Goal: Task Accomplishment & Management: Manage account settings

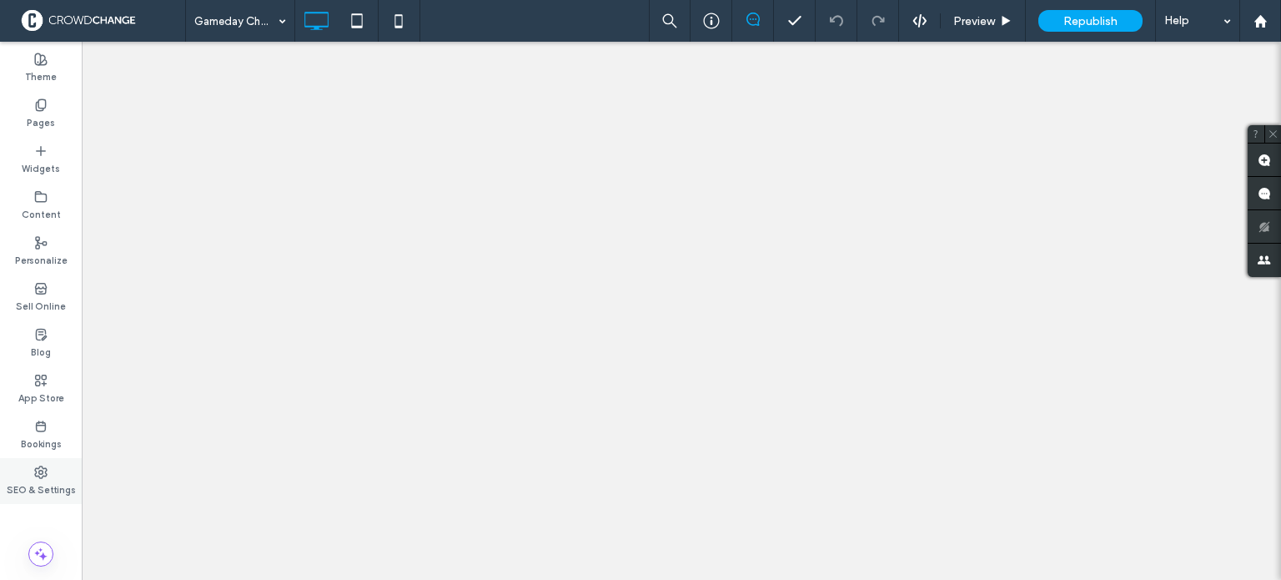
click at [40, 476] on icon at bounding box center [40, 471] width 13 height 13
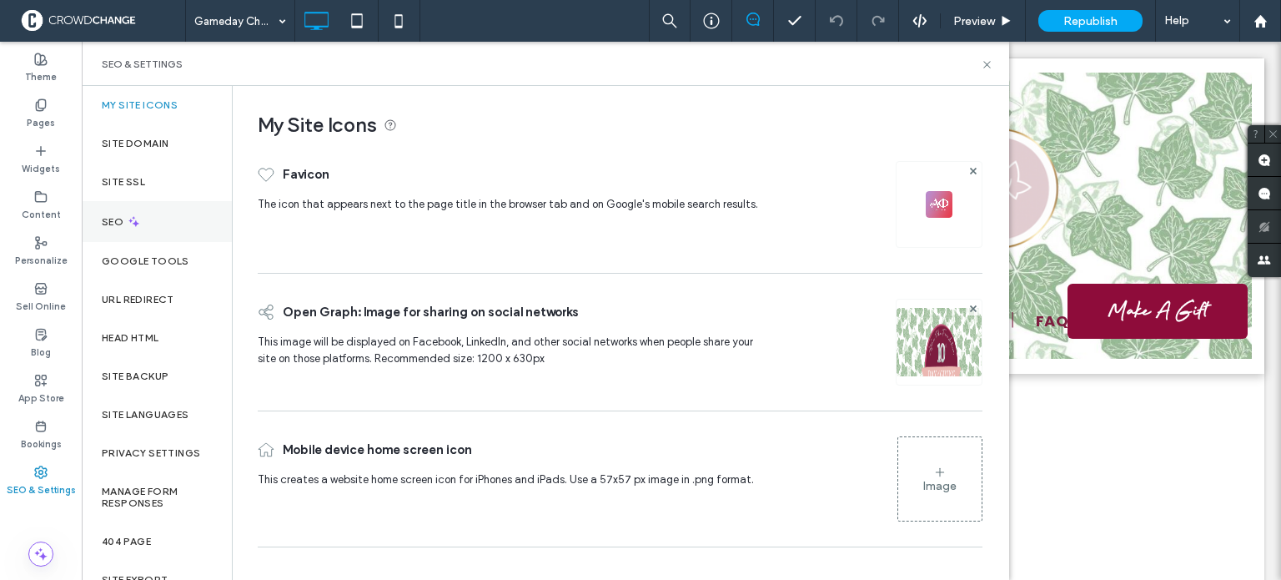
click at [152, 222] on div "SEO" at bounding box center [157, 221] width 150 height 41
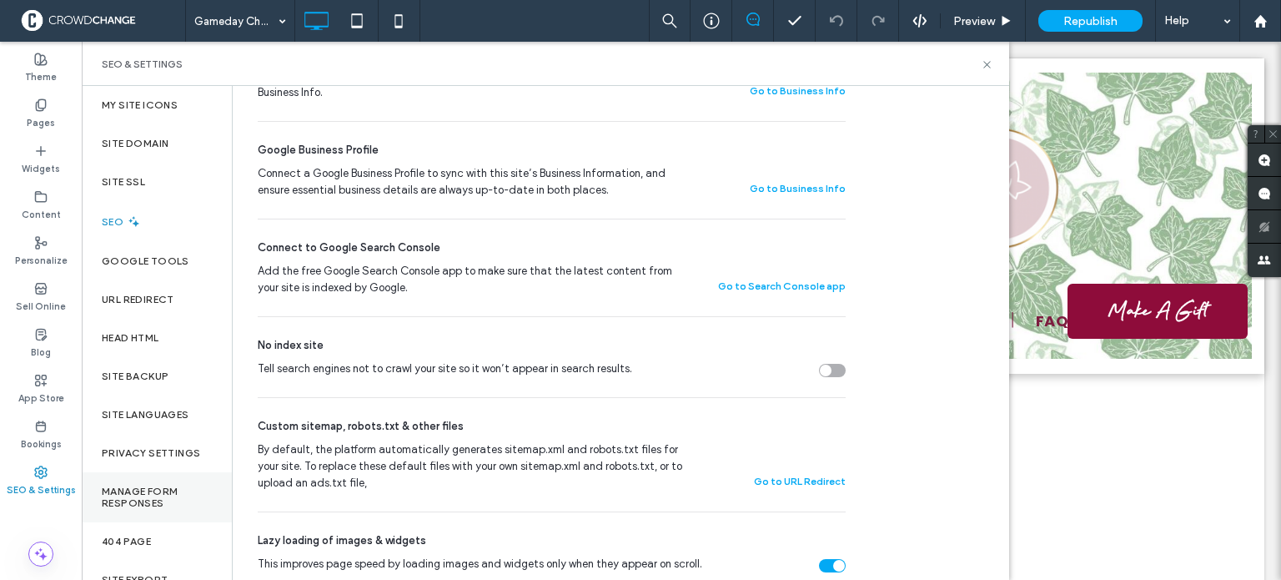
scroll to position [68, 0]
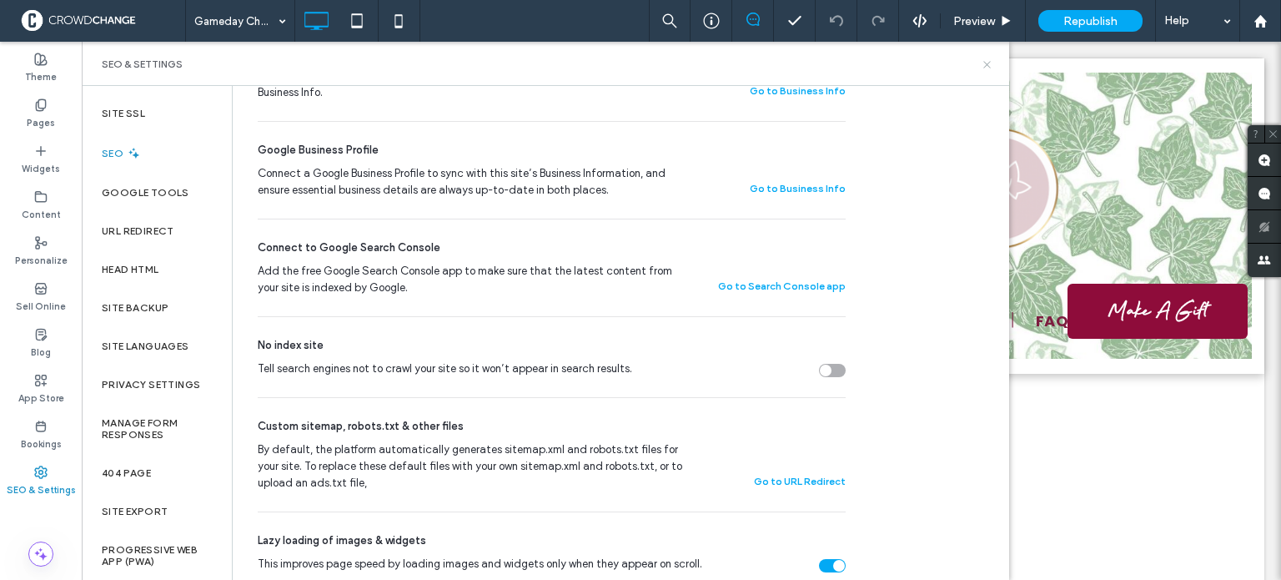
click at [988, 64] on icon at bounding box center [987, 64] width 13 height 13
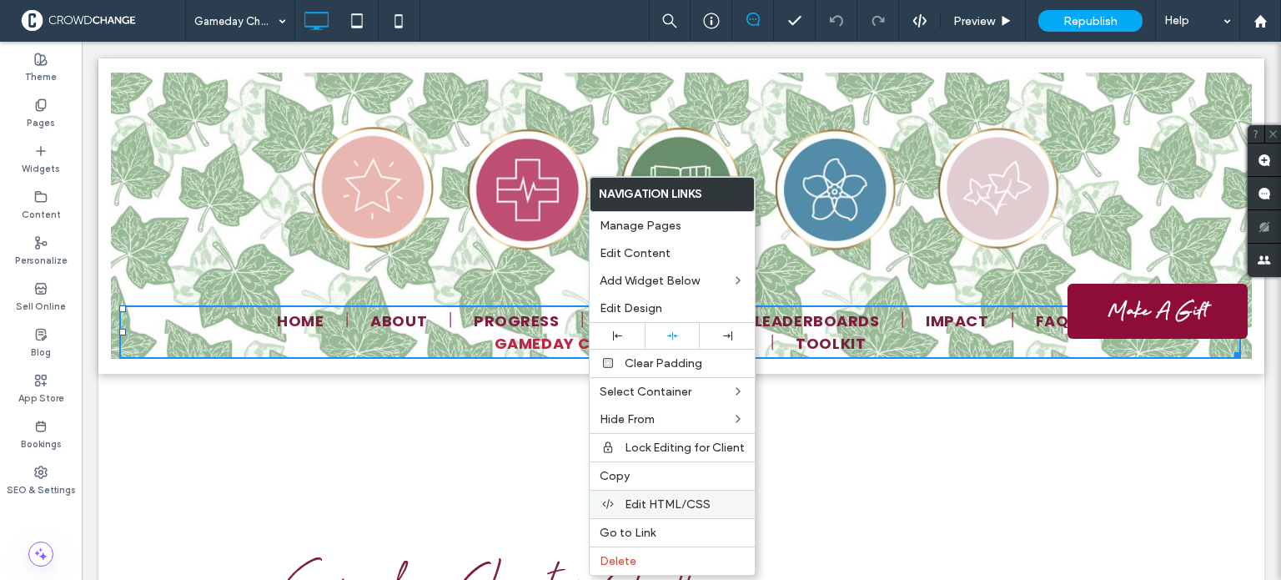
click at [648, 503] on span "Edit HTML/CSS" at bounding box center [668, 504] width 86 height 14
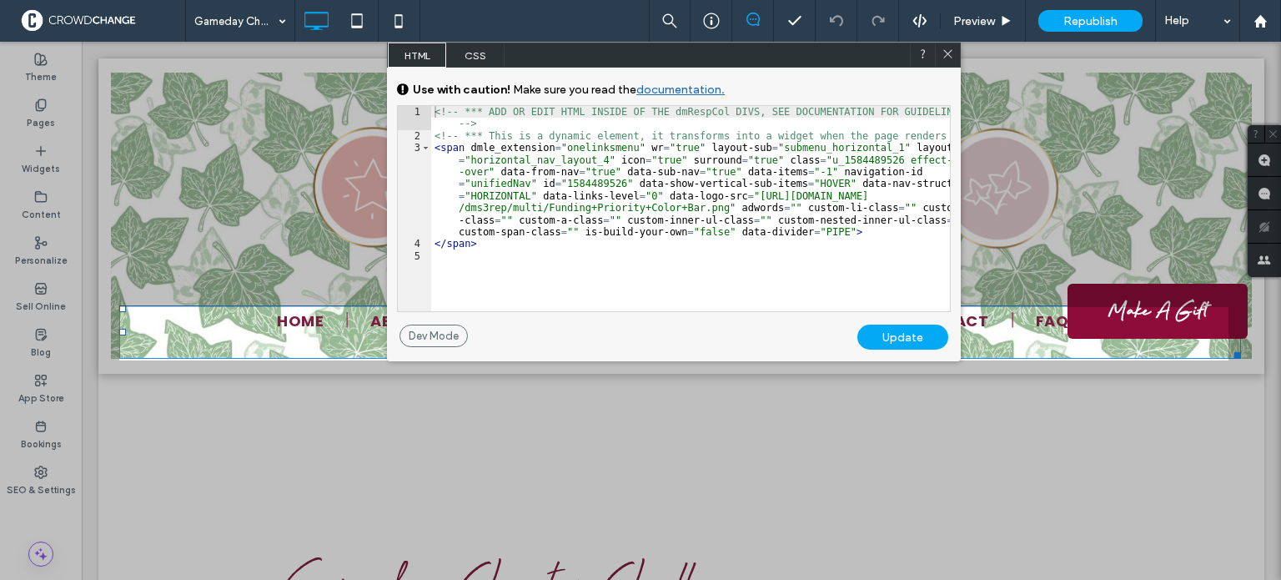
drag, startPoint x: 952, startPoint y: 53, endPoint x: 819, endPoint y: 202, distance: 199.1
click at [952, 53] on icon at bounding box center [948, 54] width 13 height 13
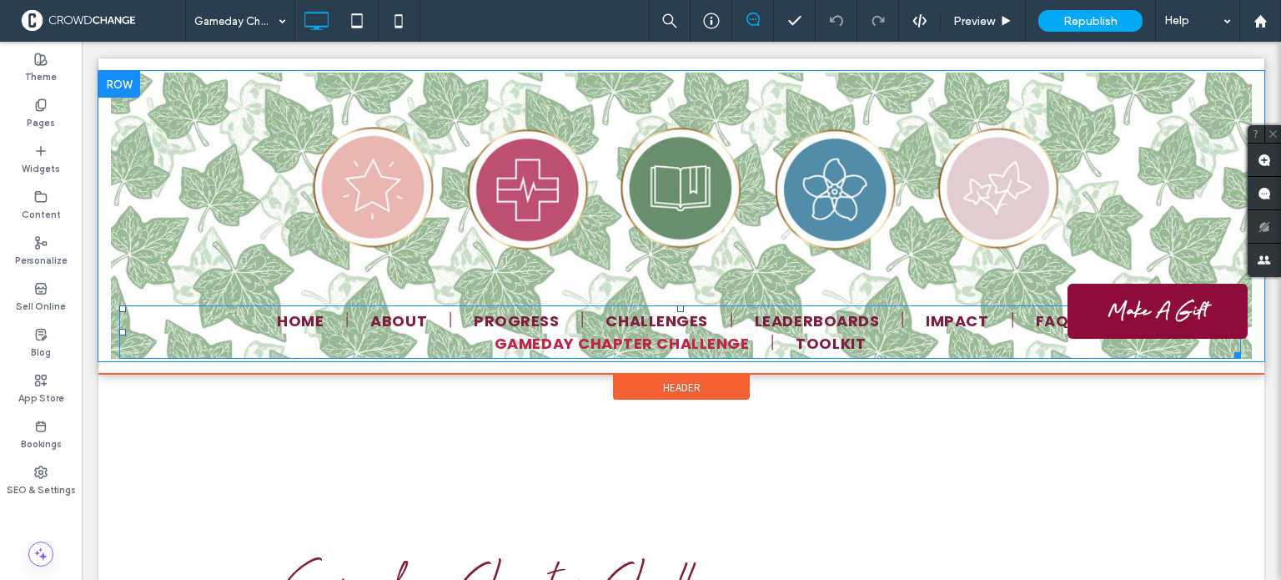
click at [626, 344] on span "Gameday Chapter Challenge" at bounding box center [622, 355] width 255 height 23
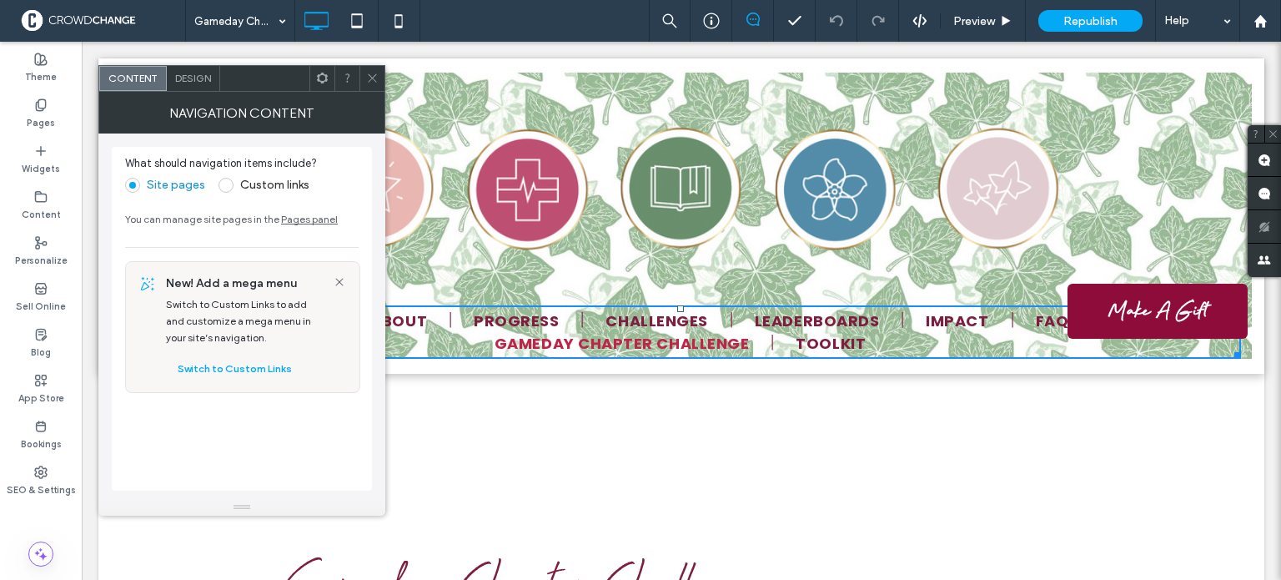
click at [289, 217] on link "Pages panel" at bounding box center [309, 219] width 57 height 13
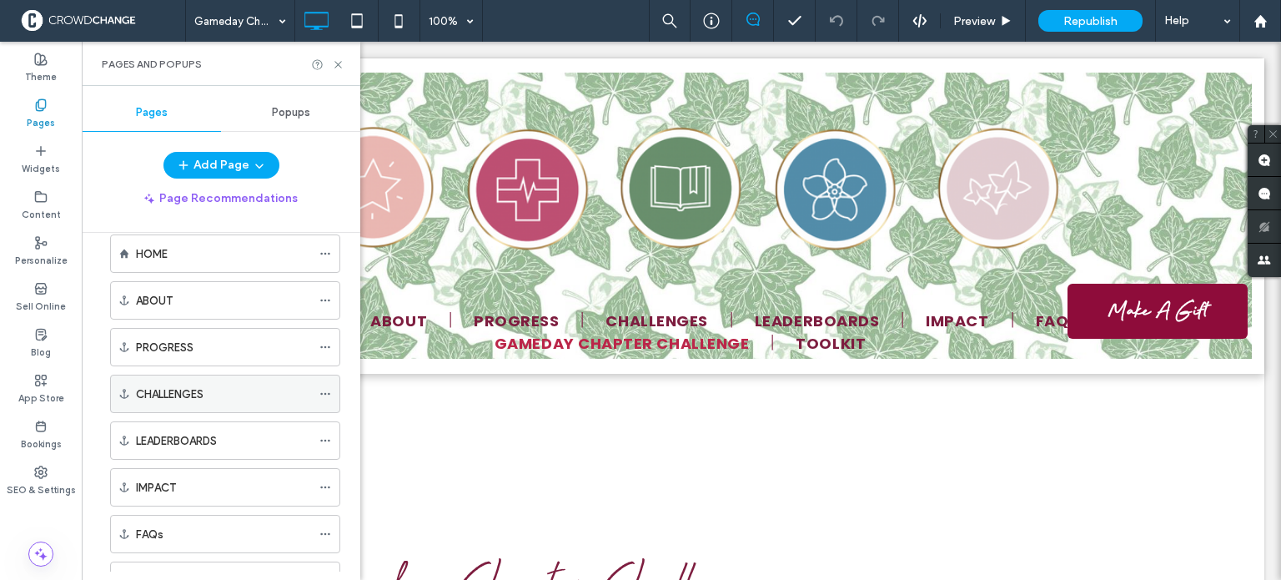
scroll to position [0, 0]
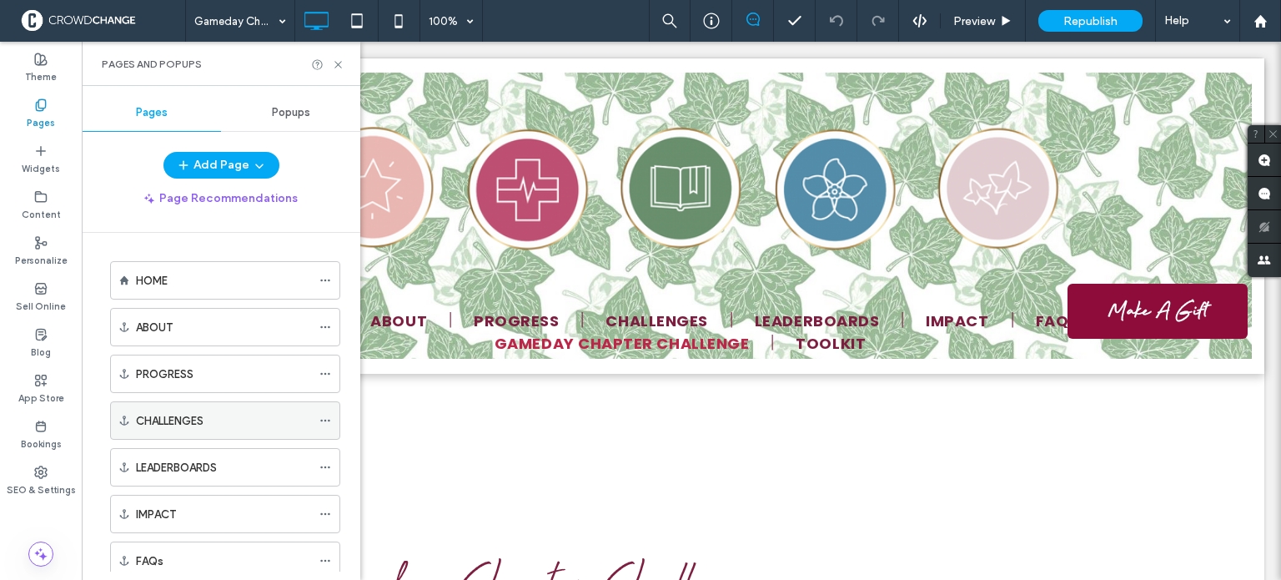
click at [275, 421] on div "CHALLENGES" at bounding box center [223, 421] width 175 height 18
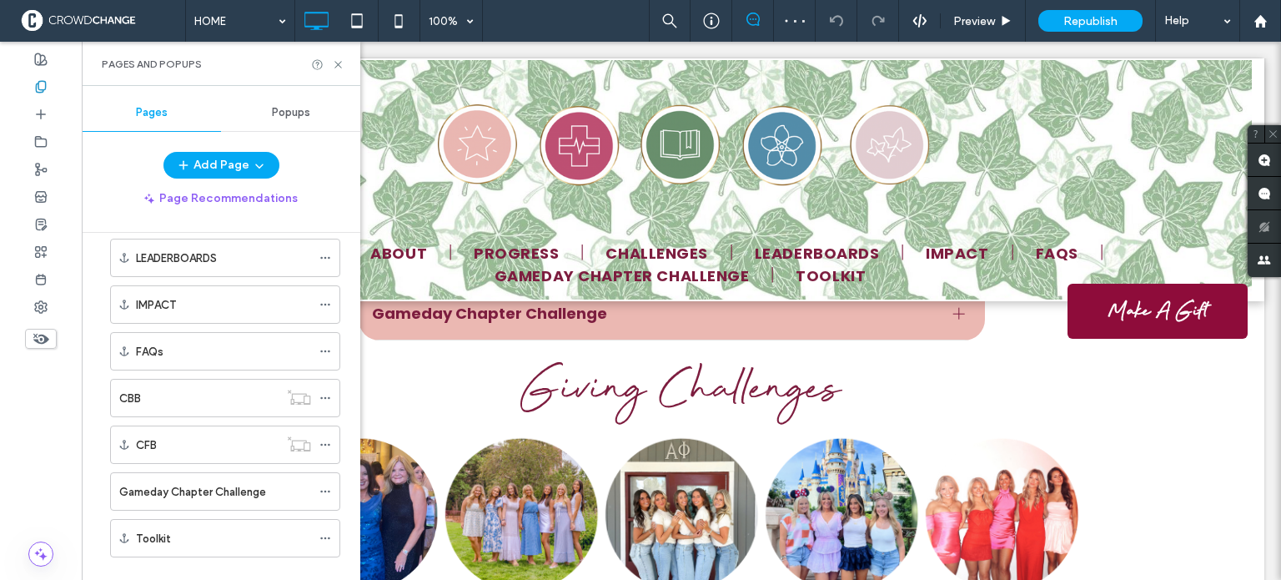
scroll to position [232, 0]
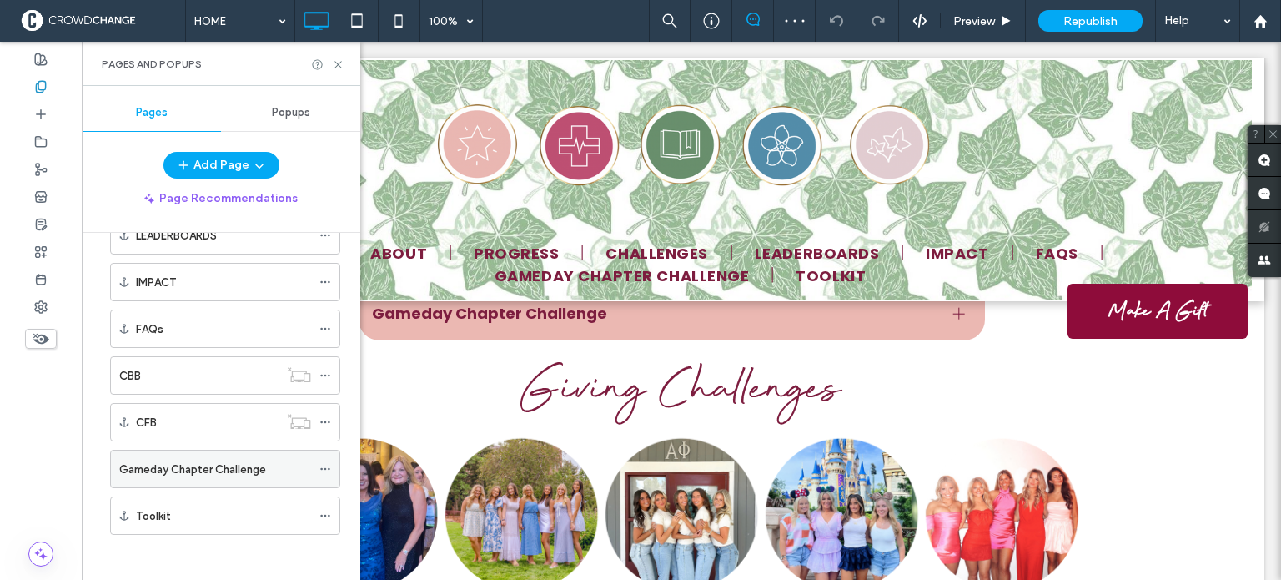
click at [321, 466] on icon at bounding box center [325, 469] width 12 height 12
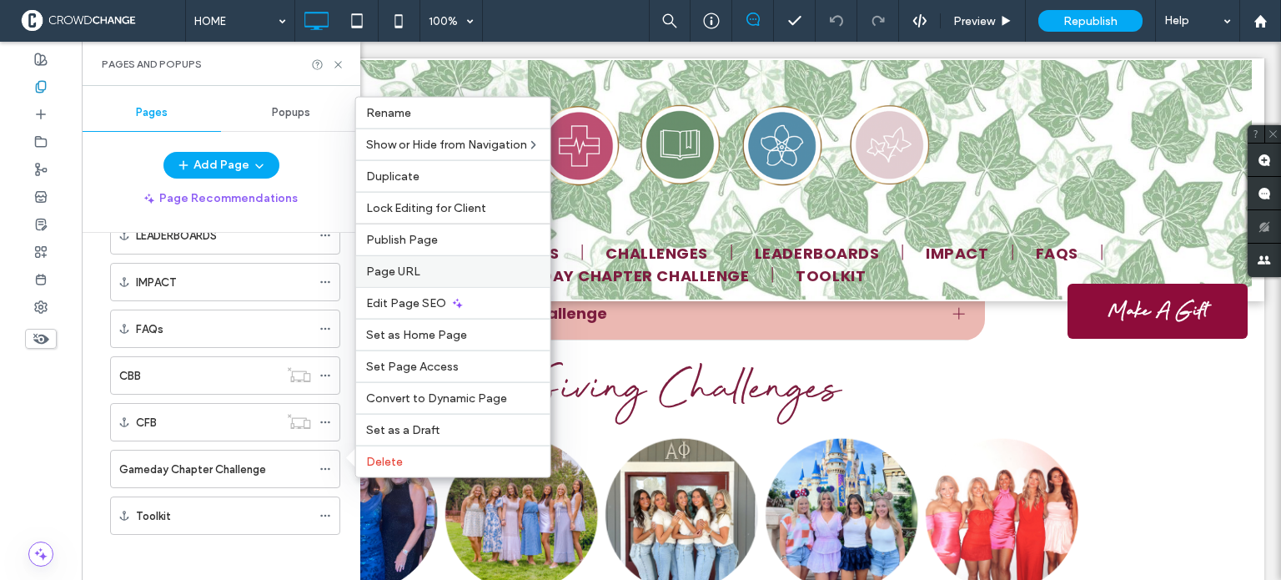
click at [400, 275] on span "Page URL" at bounding box center [393, 271] width 54 height 14
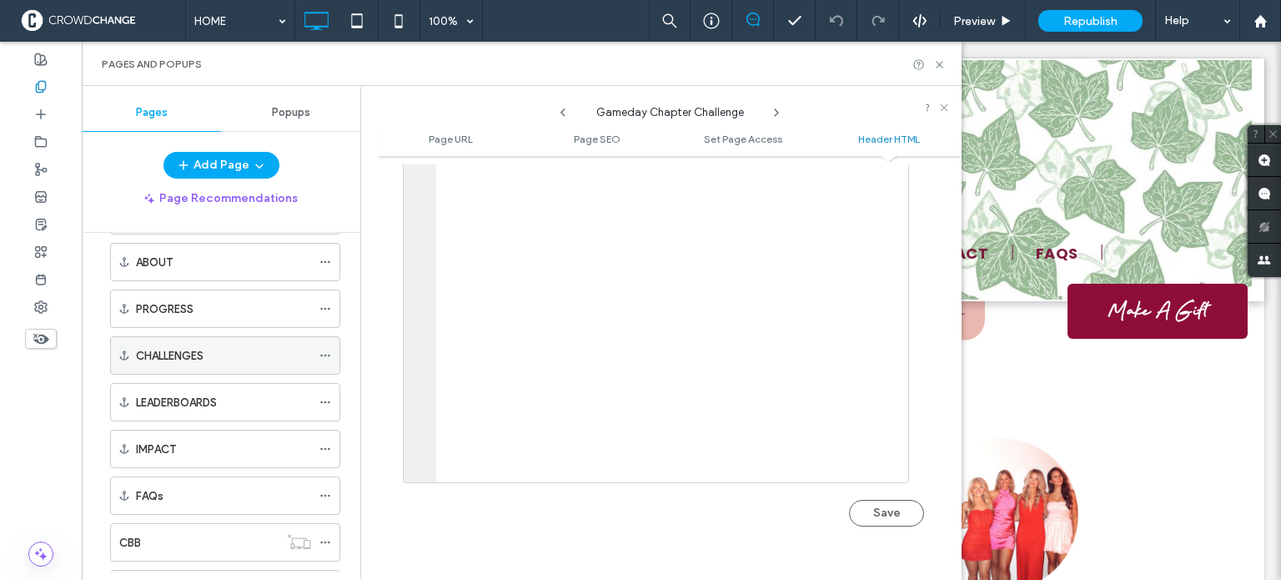
scroll to position [0, 0]
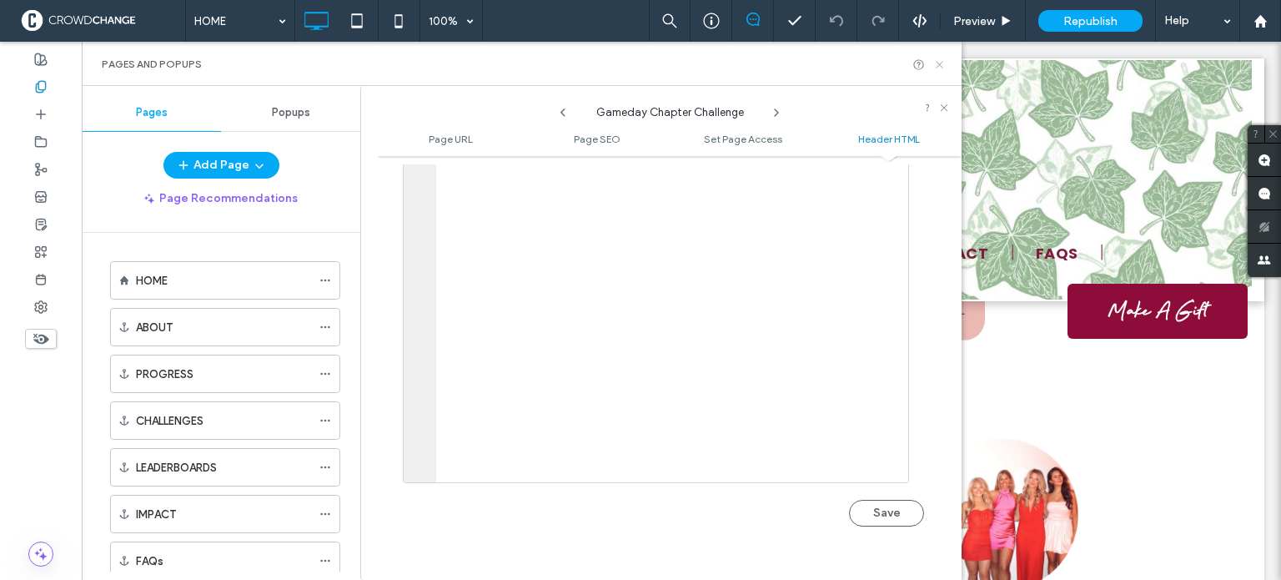
click at [939, 65] on icon at bounding box center [939, 64] width 13 height 13
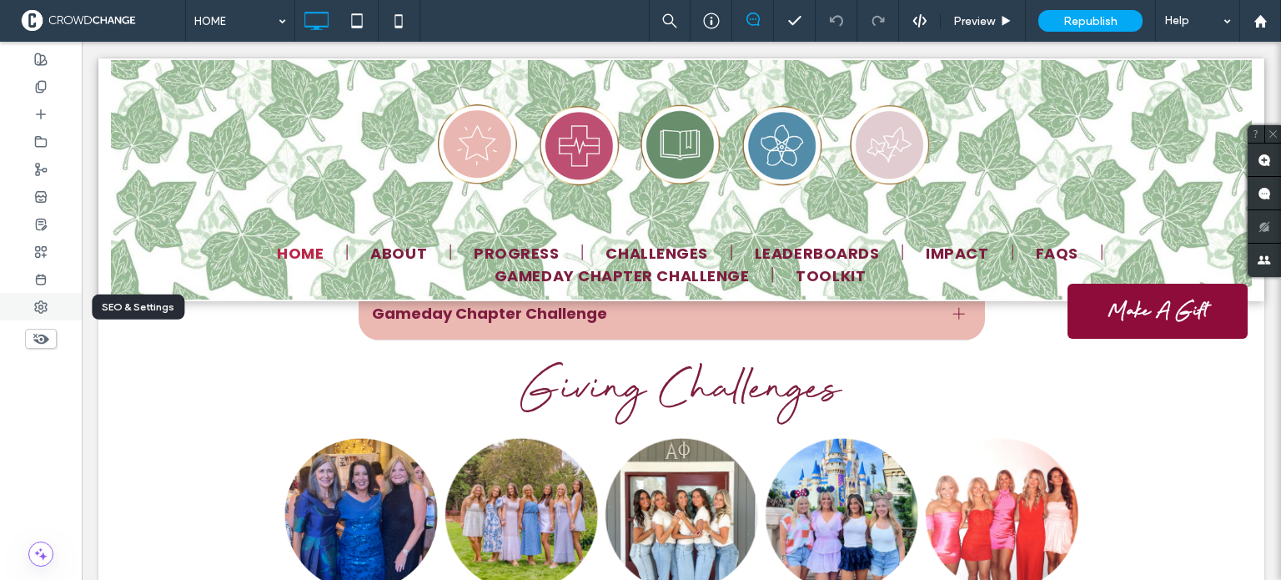
click at [31, 305] on div at bounding box center [41, 307] width 82 height 28
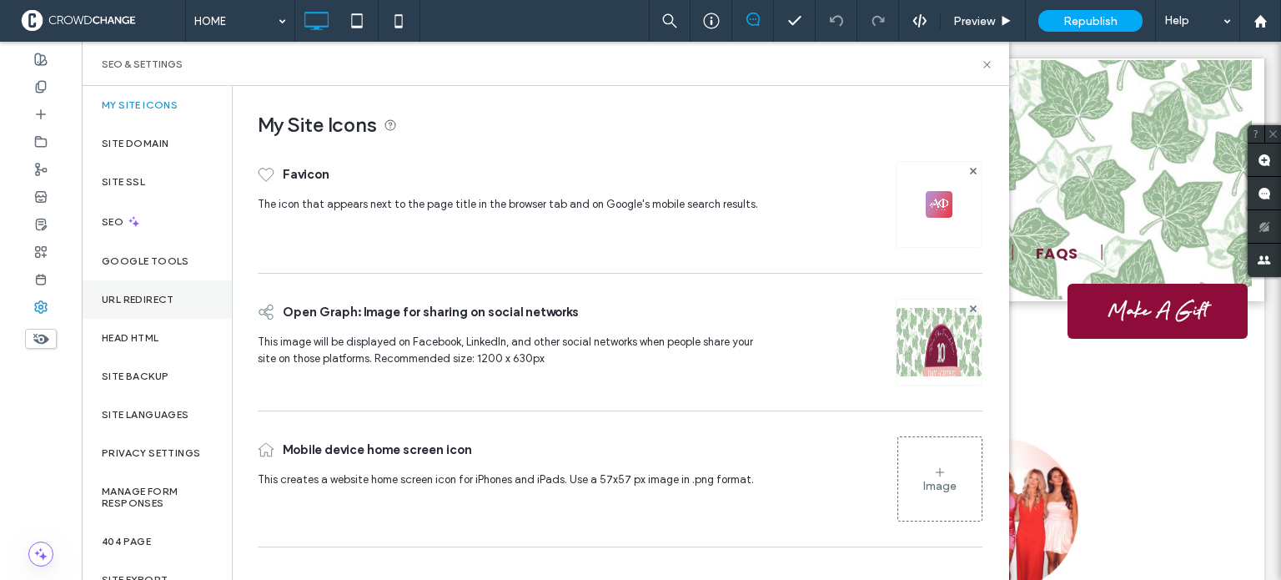
click at [108, 294] on label "URL Redirect" at bounding box center [138, 300] width 73 height 12
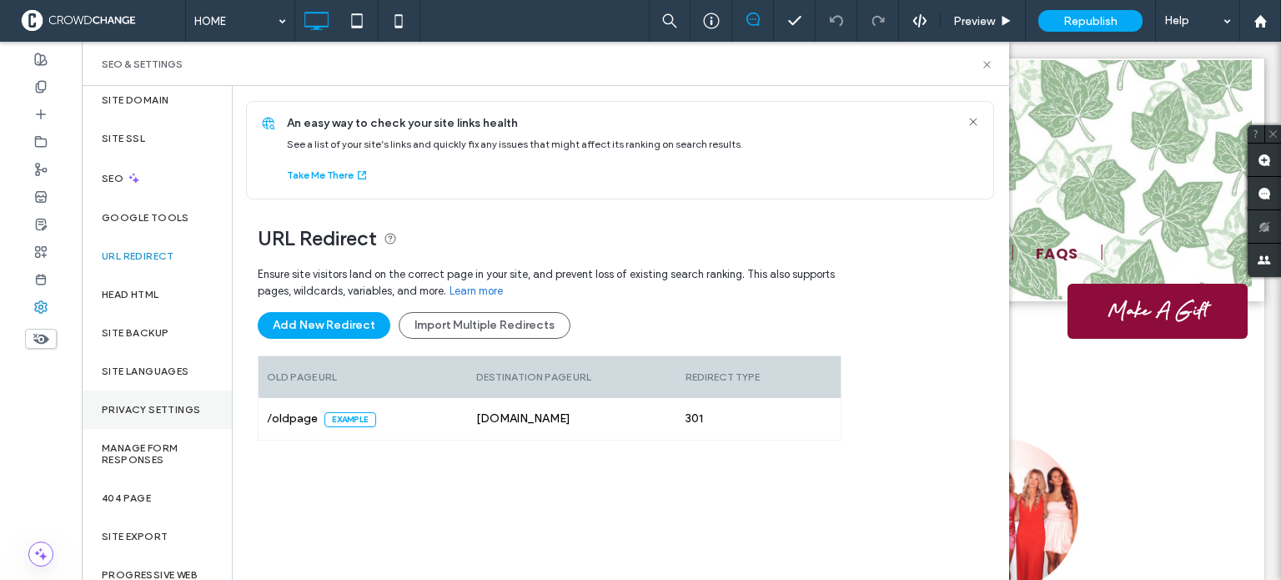
scroll to position [68, 0]
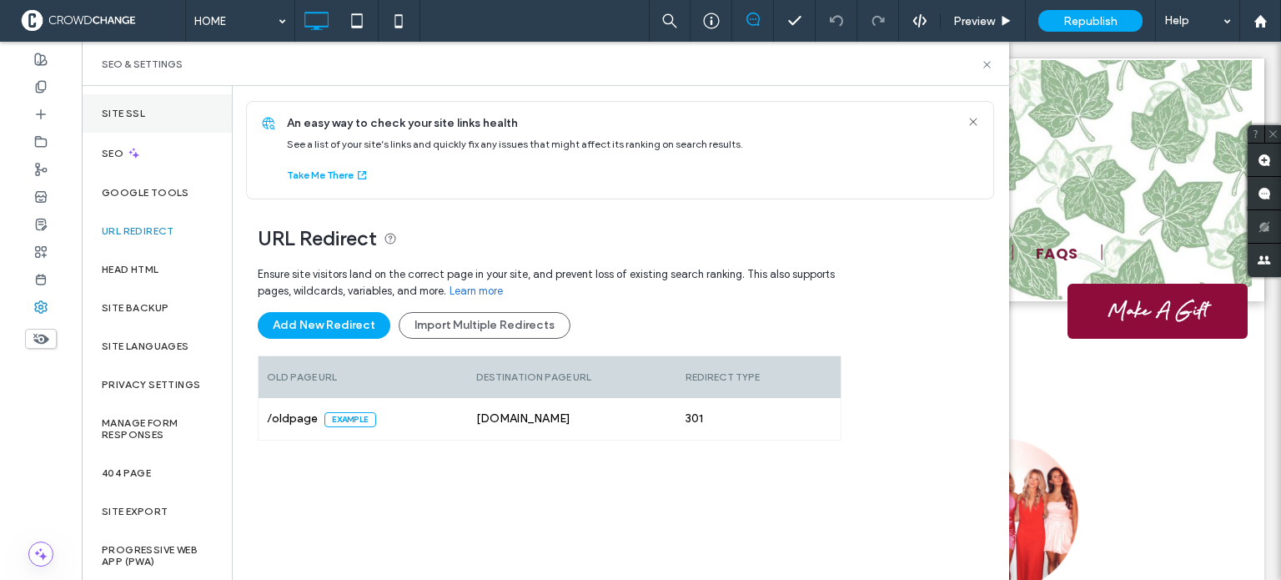
click at [133, 109] on label "Site SSL" at bounding box center [123, 114] width 43 height 12
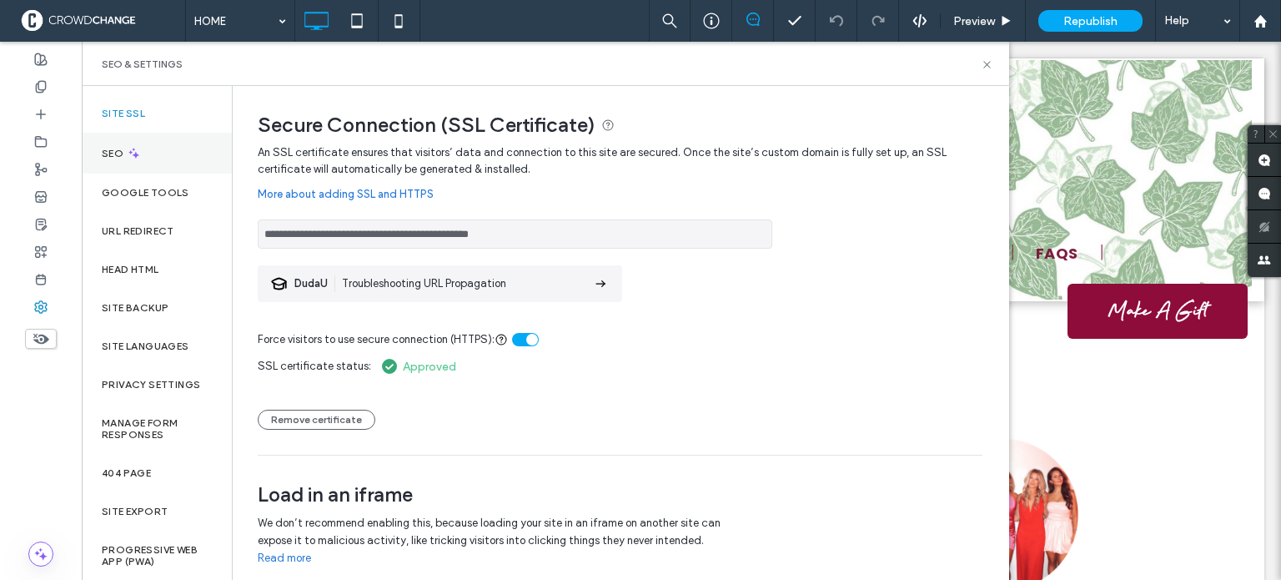
click at [135, 143] on div "SEO" at bounding box center [157, 153] width 150 height 41
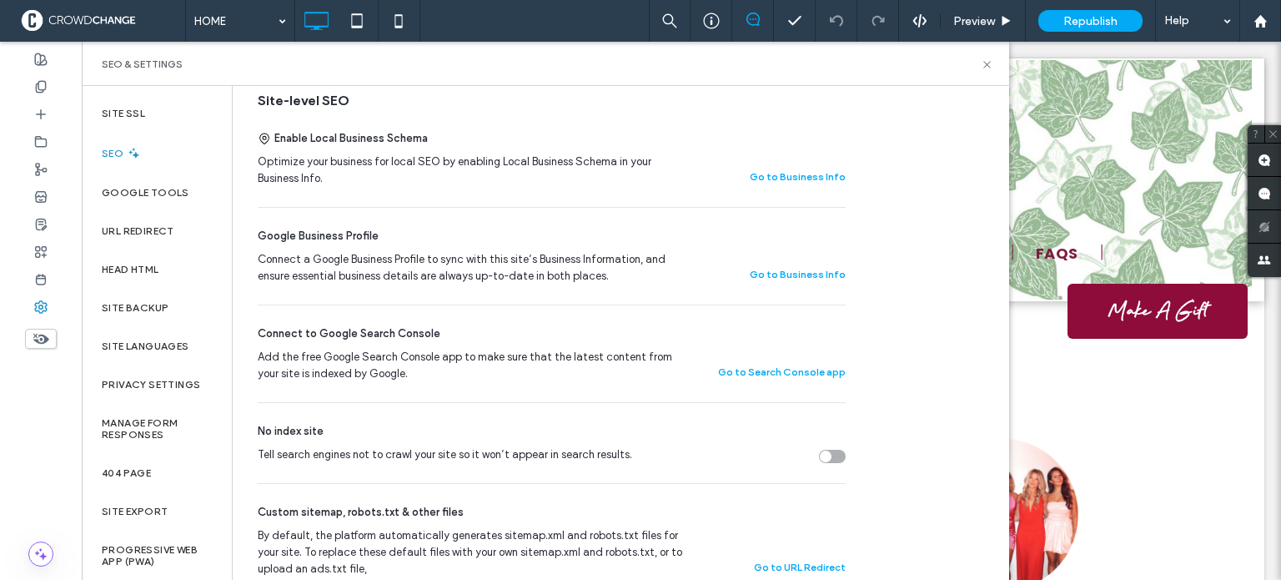
scroll to position [334, 0]
drag, startPoint x: 987, startPoint y: 65, endPoint x: 339, endPoint y: 42, distance: 649.3
click at [987, 65] on icon at bounding box center [987, 64] width 13 height 13
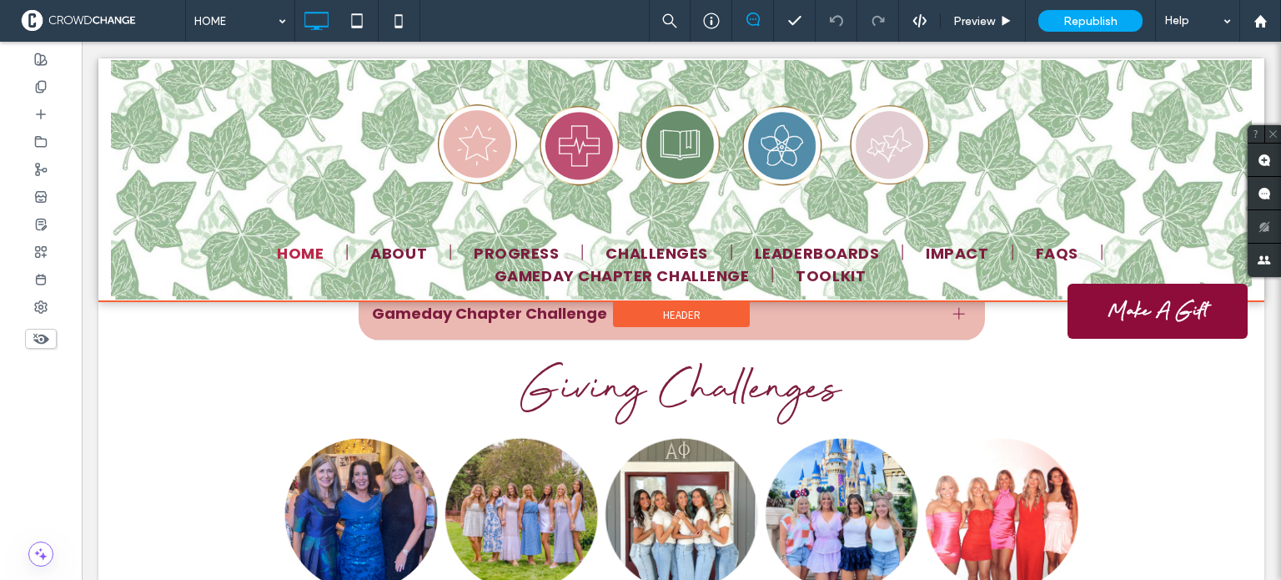
drag, startPoint x: 572, startPoint y: 276, endPoint x: 553, endPoint y: 276, distance: 19.2
click at [553, 276] on div at bounding box center [681, 179] width 1166 height 243
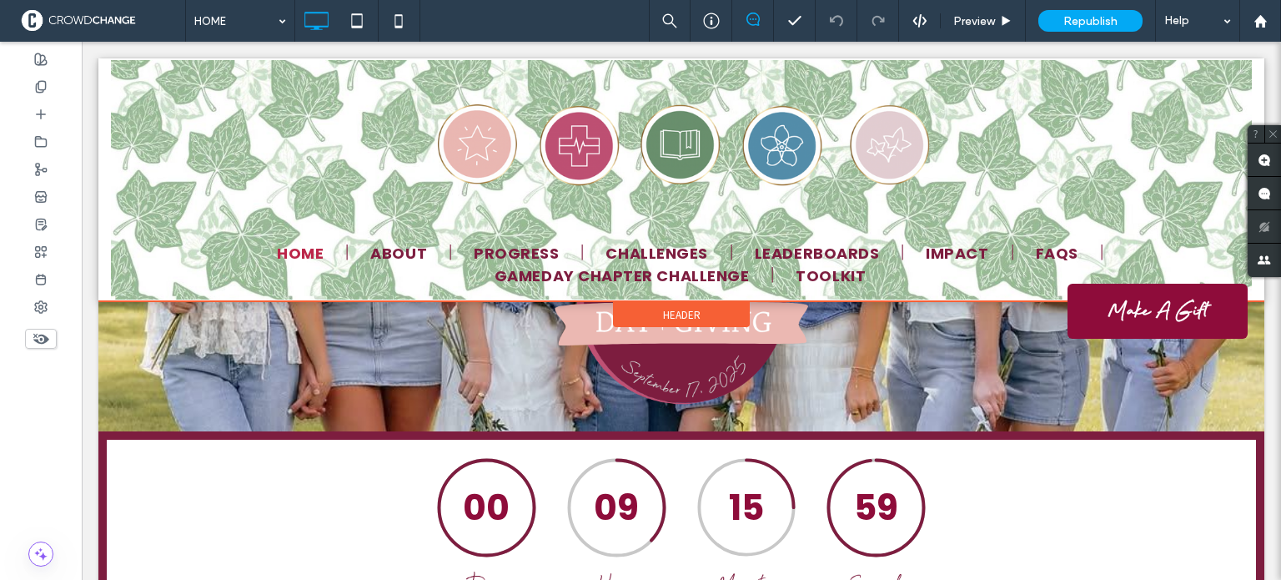
scroll to position [751, 0]
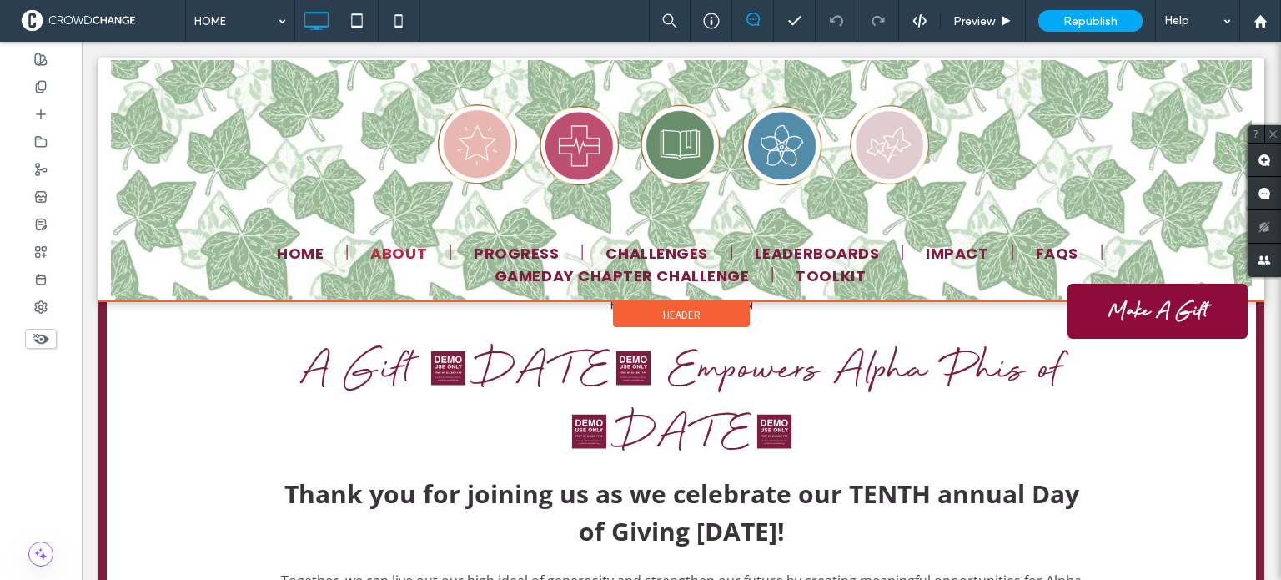
click at [572, 278] on div at bounding box center [681, 179] width 1166 height 243
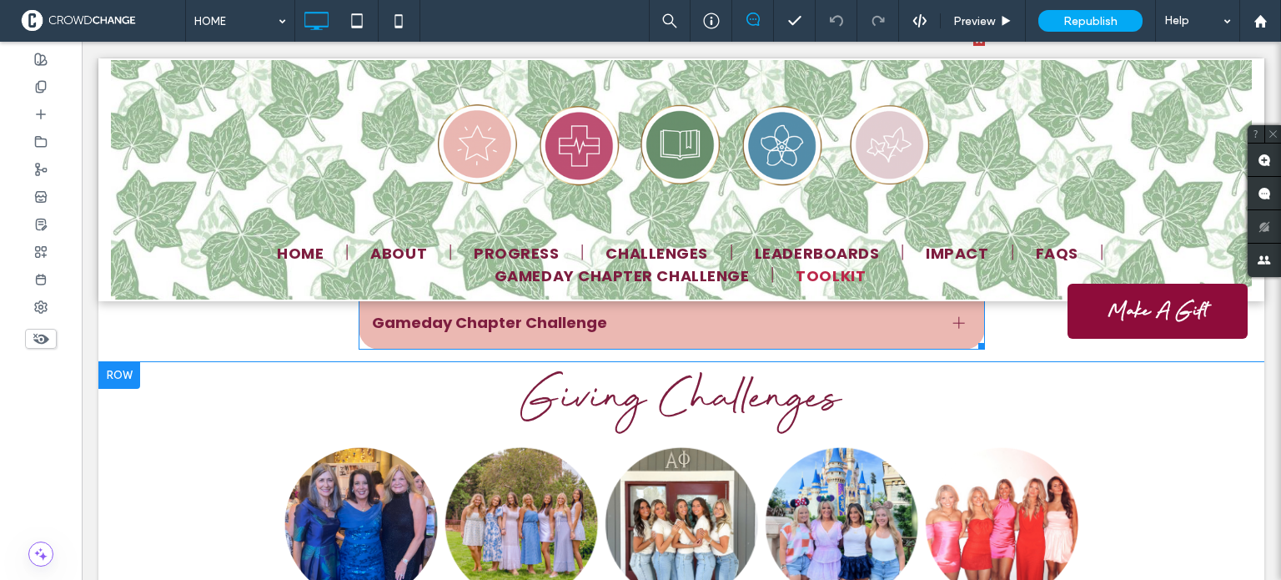
scroll to position [1668, 0]
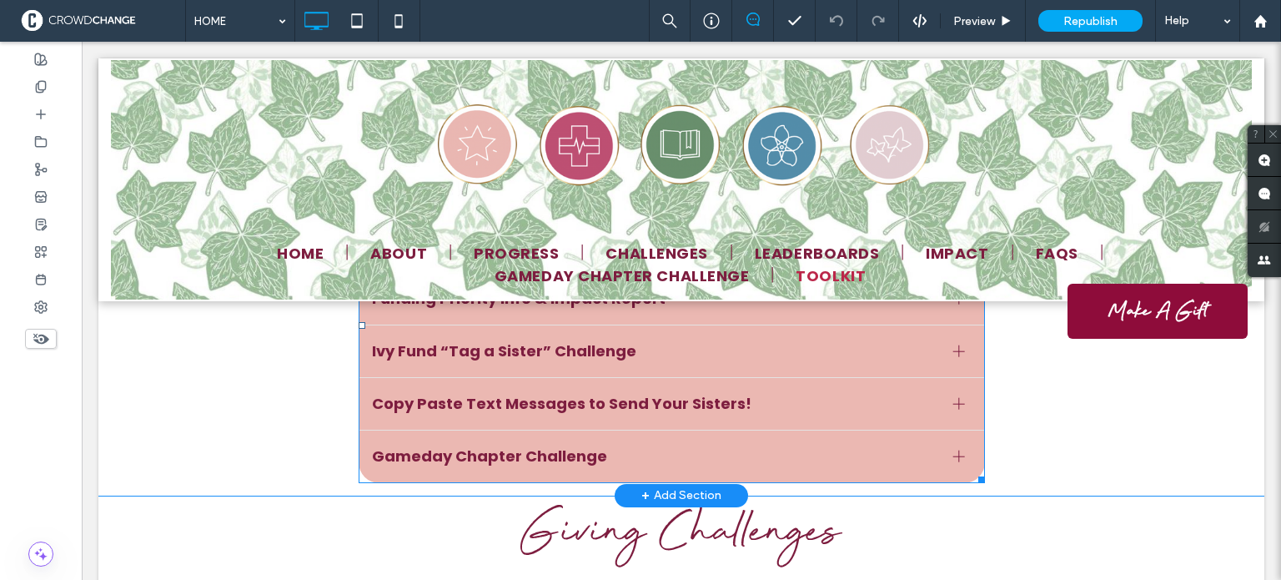
click at [954, 450] on div at bounding box center [959, 456] width 12 height 12
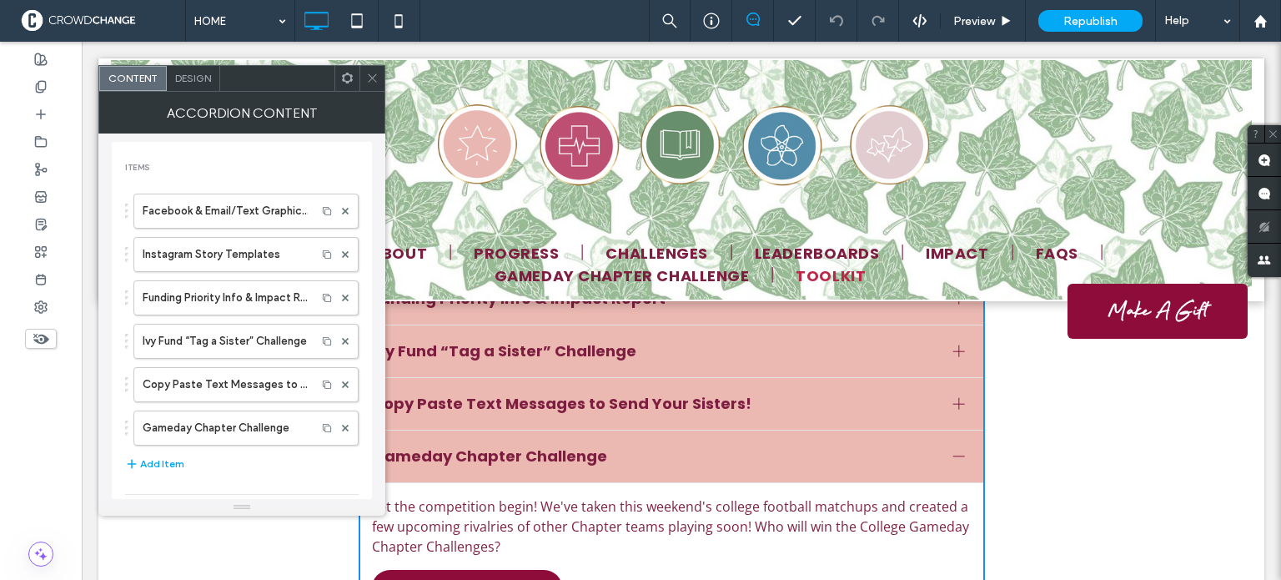
click at [486, 571] on span "Matchup Graphics & Page Links" at bounding box center [467, 587] width 182 height 33
click at [206, 427] on label "Gameday Chapter Challenge" at bounding box center [225, 427] width 165 height 33
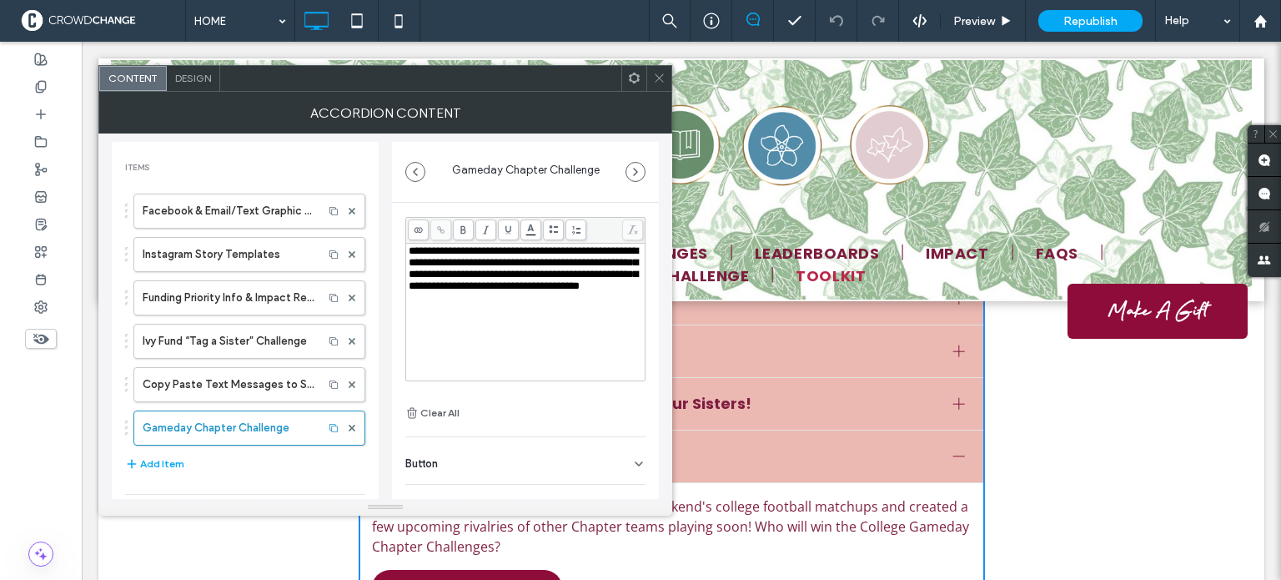
scroll to position [13, 0]
click at [541, 457] on div "Button" at bounding box center [525, 460] width 240 height 47
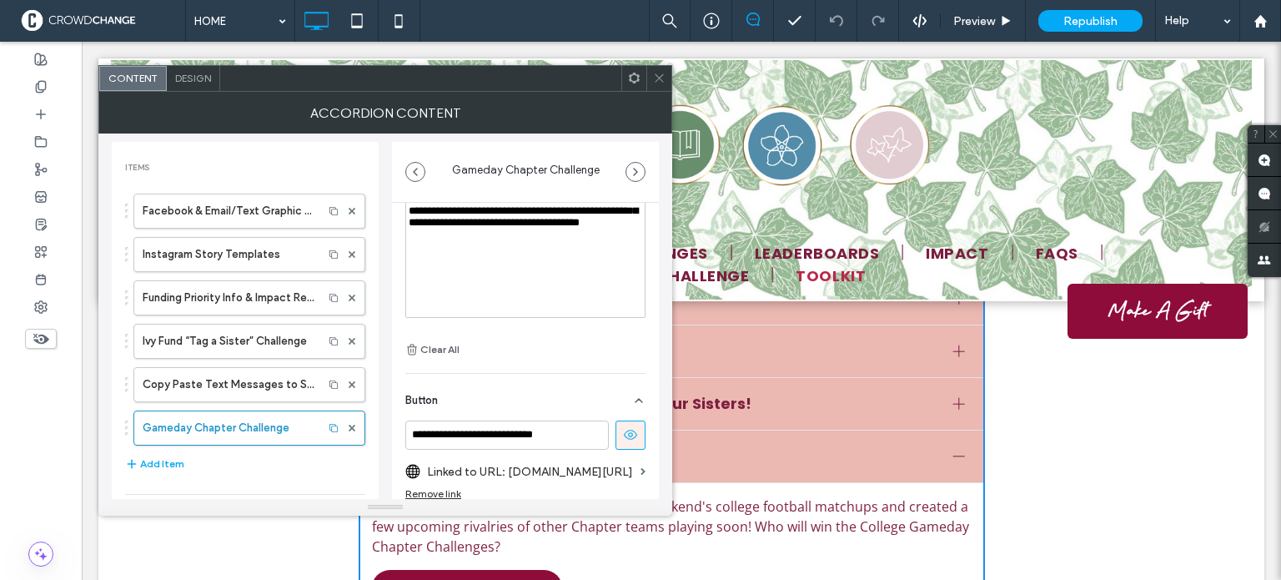
scroll to position [228, 0]
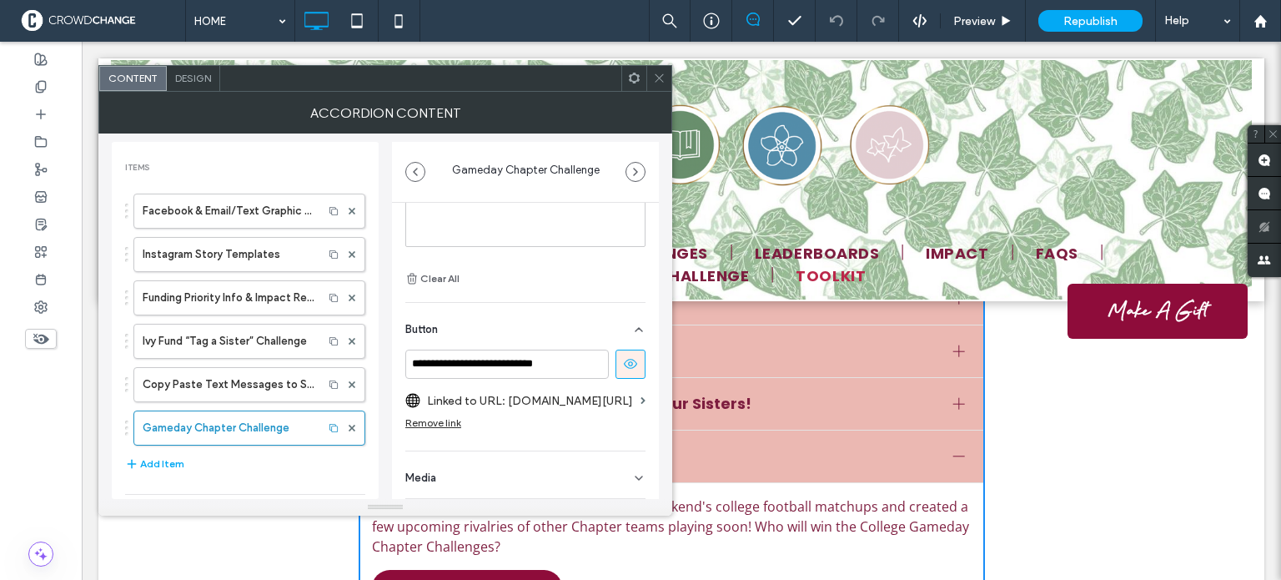
click at [632, 471] on icon at bounding box center [638, 477] width 13 height 13
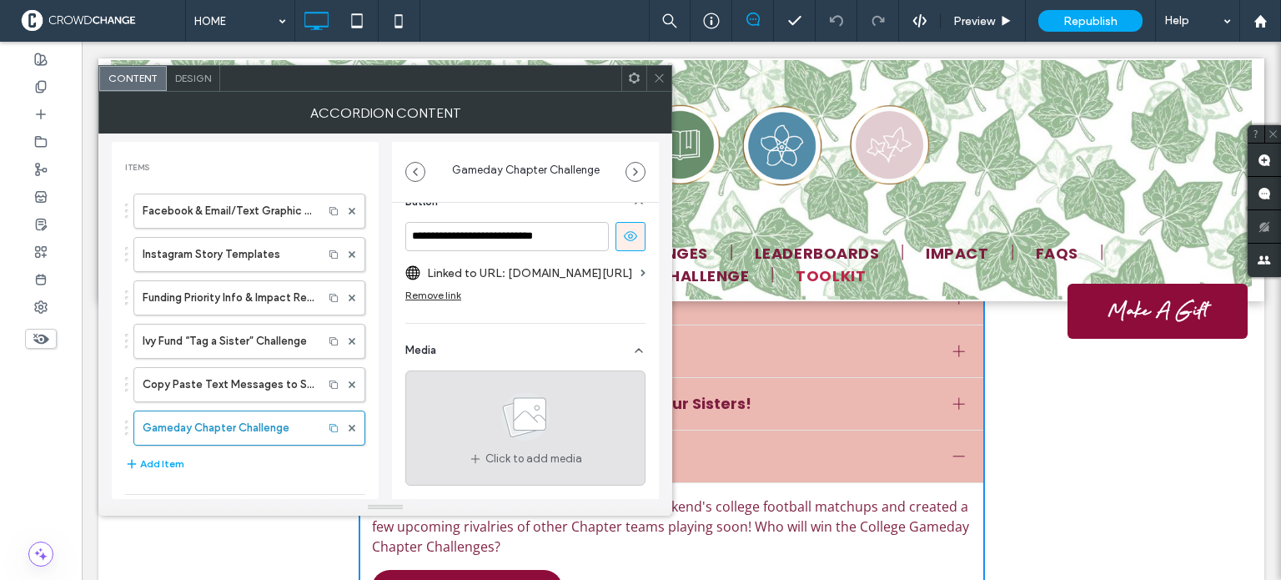
scroll to position [355, 0]
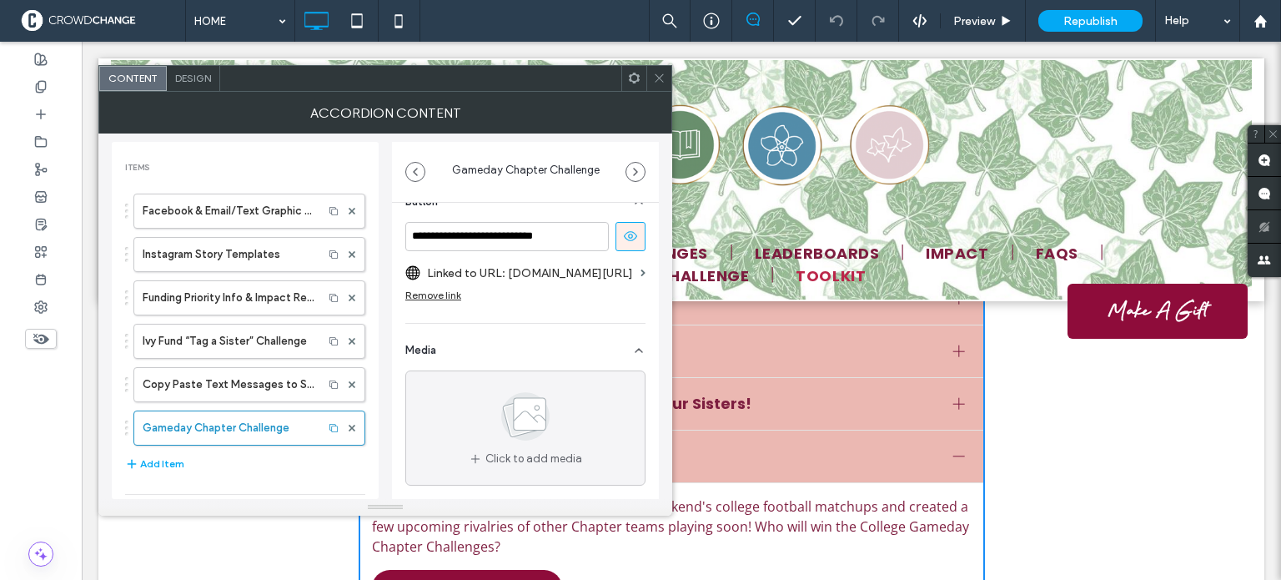
click at [516, 262] on label "Linked to URL: [DOMAIN_NAME][URL]" at bounding box center [530, 273] width 207 height 31
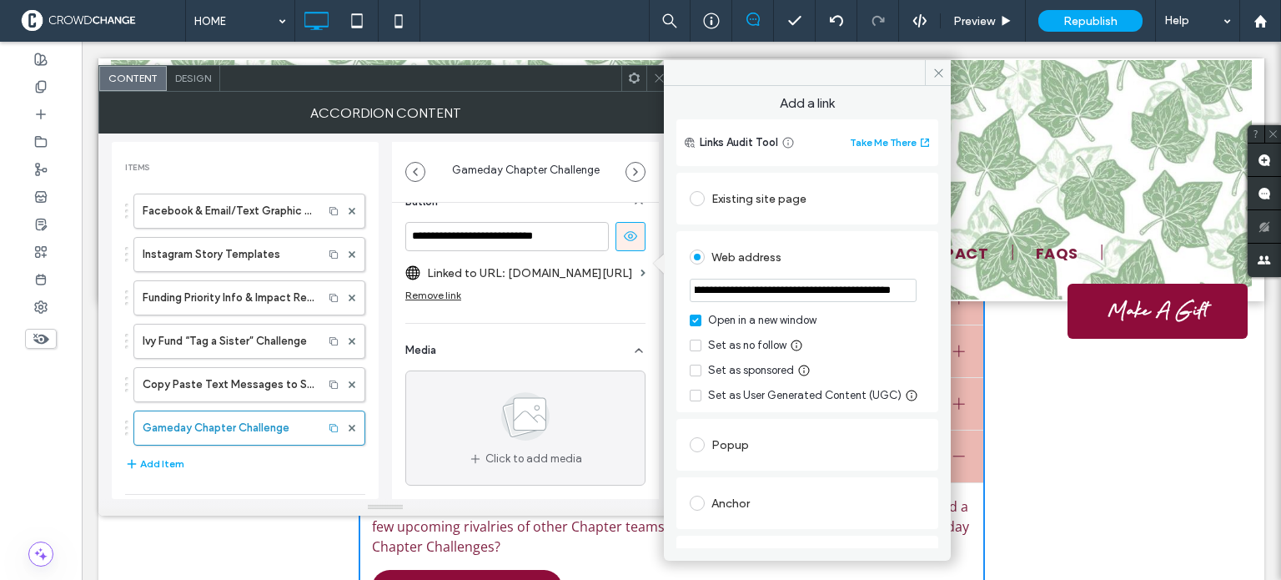
scroll to position [0, 227]
drag, startPoint x: 857, startPoint y: 292, endPoint x: 907, endPoint y: 289, distance: 50.1
click at [910, 289] on input "**********" at bounding box center [803, 290] width 227 height 23
drag, startPoint x: 905, startPoint y: 139, endPoint x: 864, endPoint y: 143, distance: 41.1
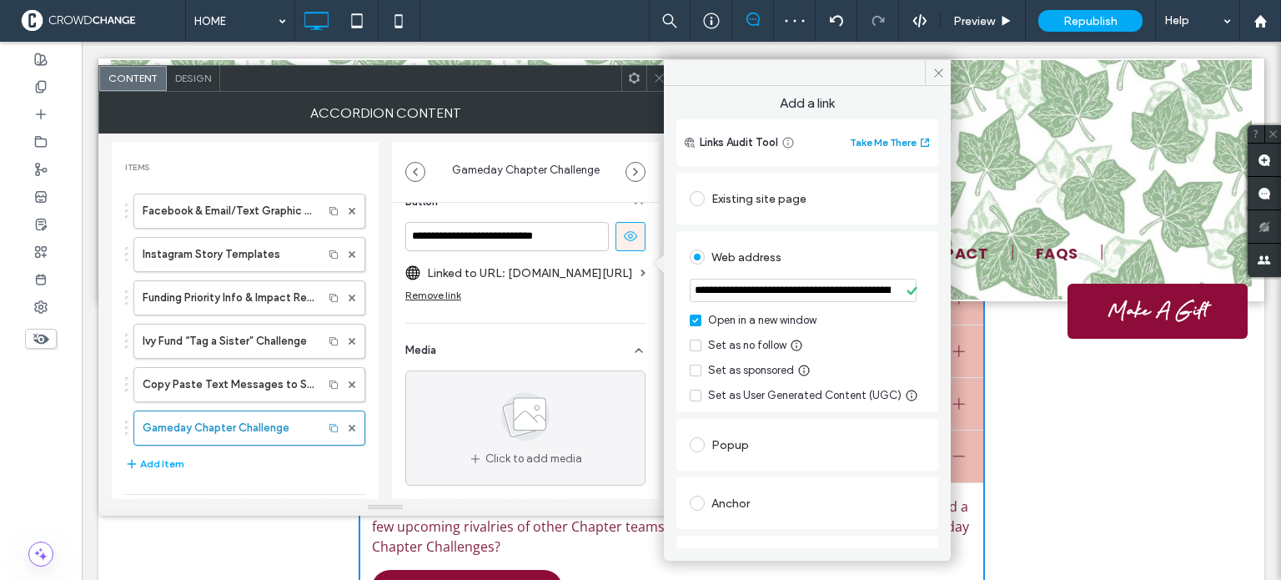
click at [864, 143] on button "Take Me There" at bounding box center [891, 143] width 82 height 20
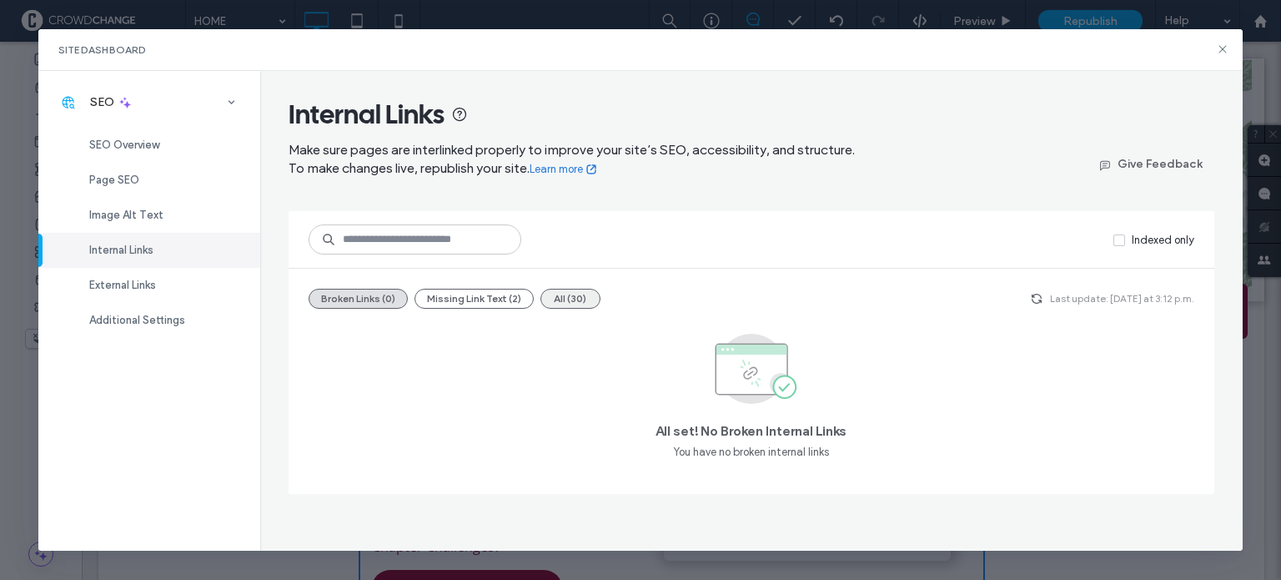
click at [554, 302] on button "All (30)" at bounding box center [570, 299] width 60 height 20
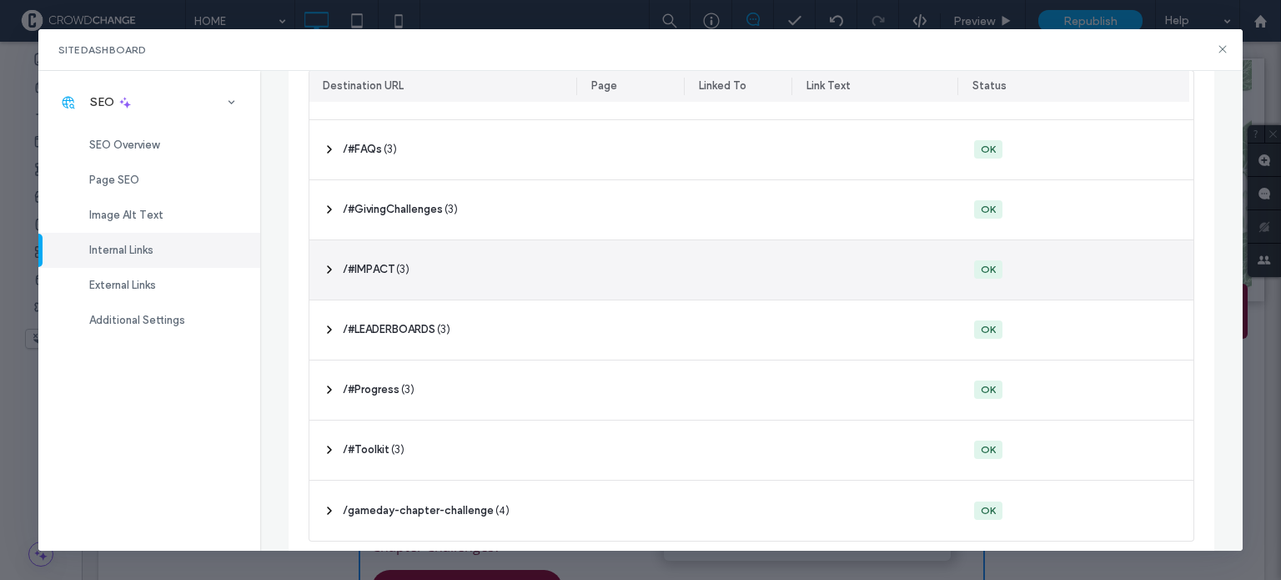
scroll to position [363, 0]
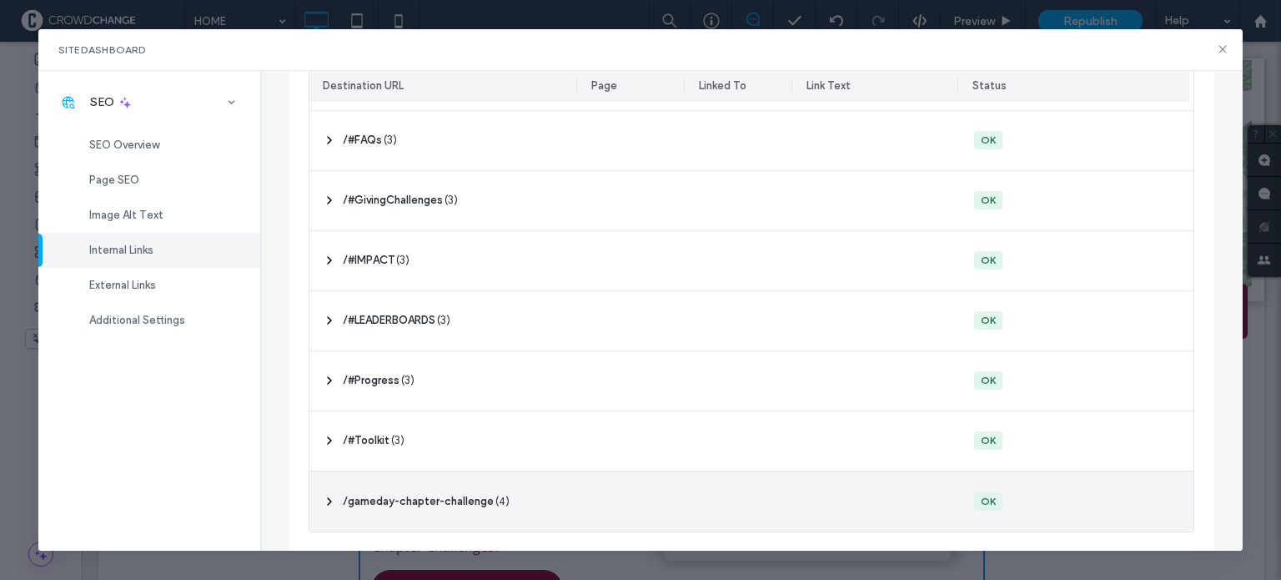
click at [328, 502] on use at bounding box center [329, 501] width 3 height 7
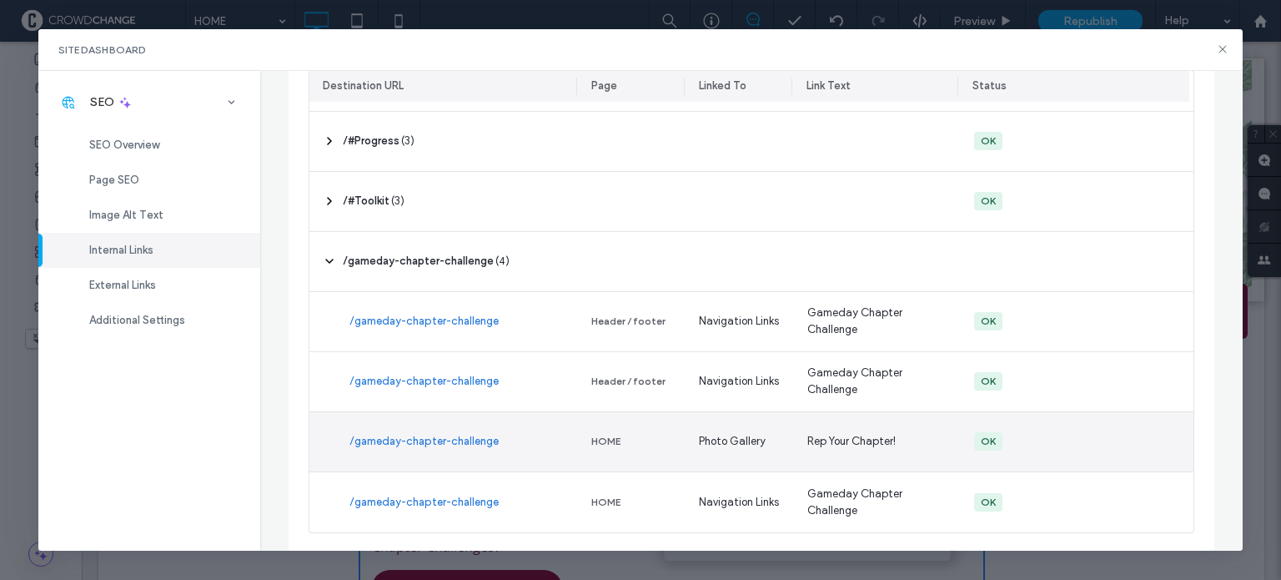
scroll to position [603, 0]
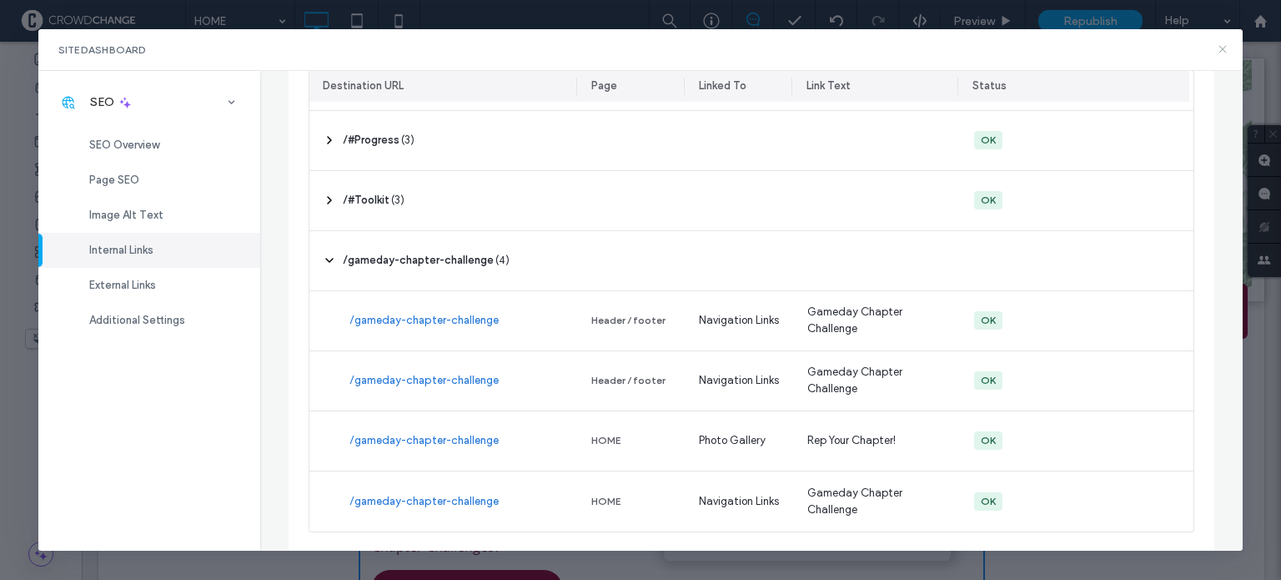
click at [1221, 49] on icon at bounding box center [1222, 49] width 13 height 13
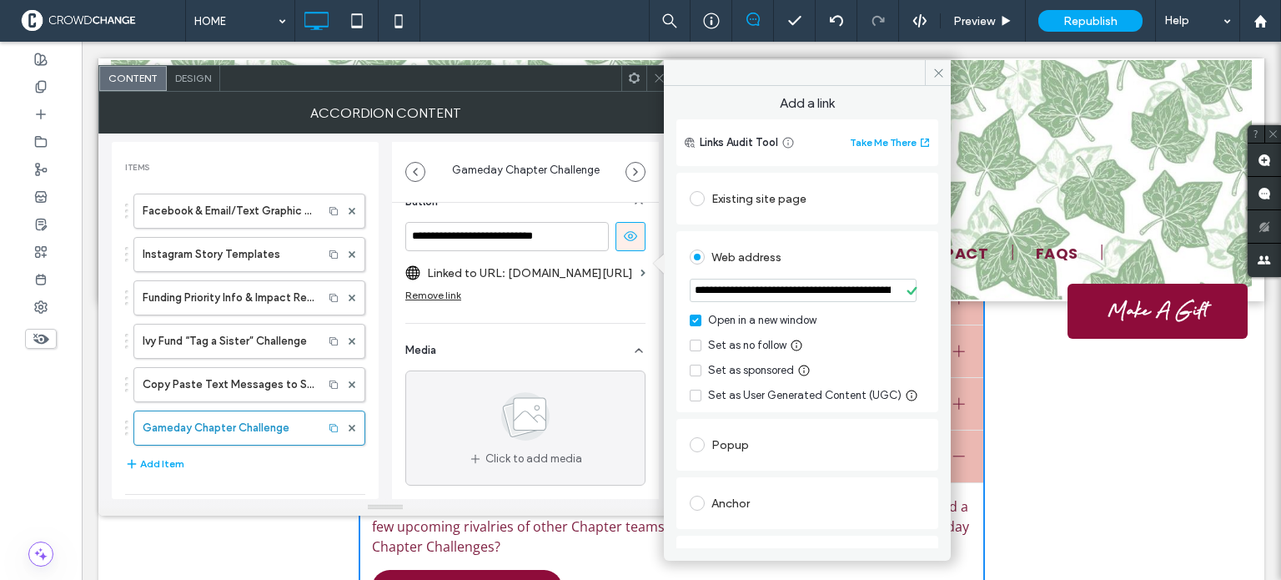
click at [657, 77] on icon at bounding box center [659, 78] width 13 height 13
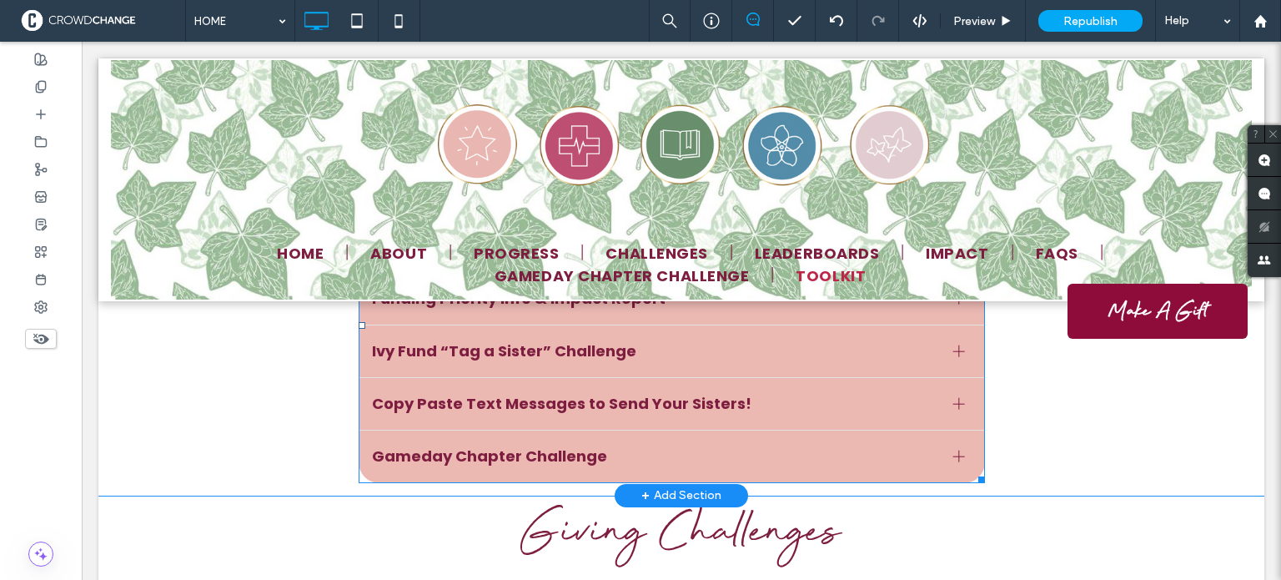
click at [928, 445] on span "Gameday Chapter Challenge" at bounding box center [656, 456] width 568 height 23
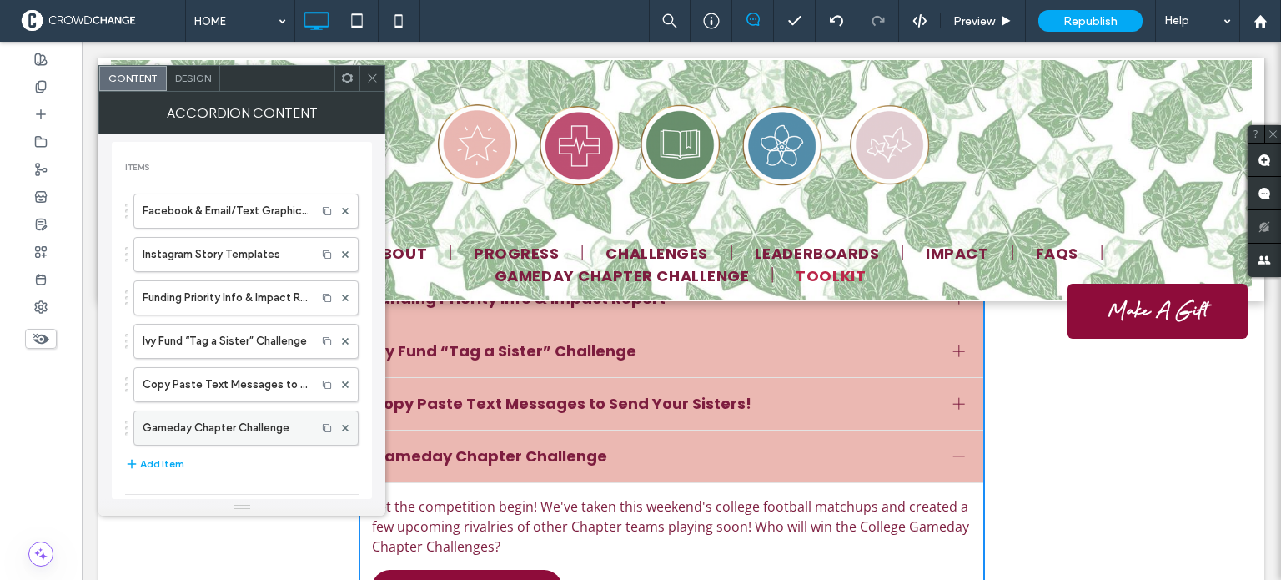
click at [247, 426] on label "Gameday Chapter Challenge" at bounding box center [225, 427] width 165 height 33
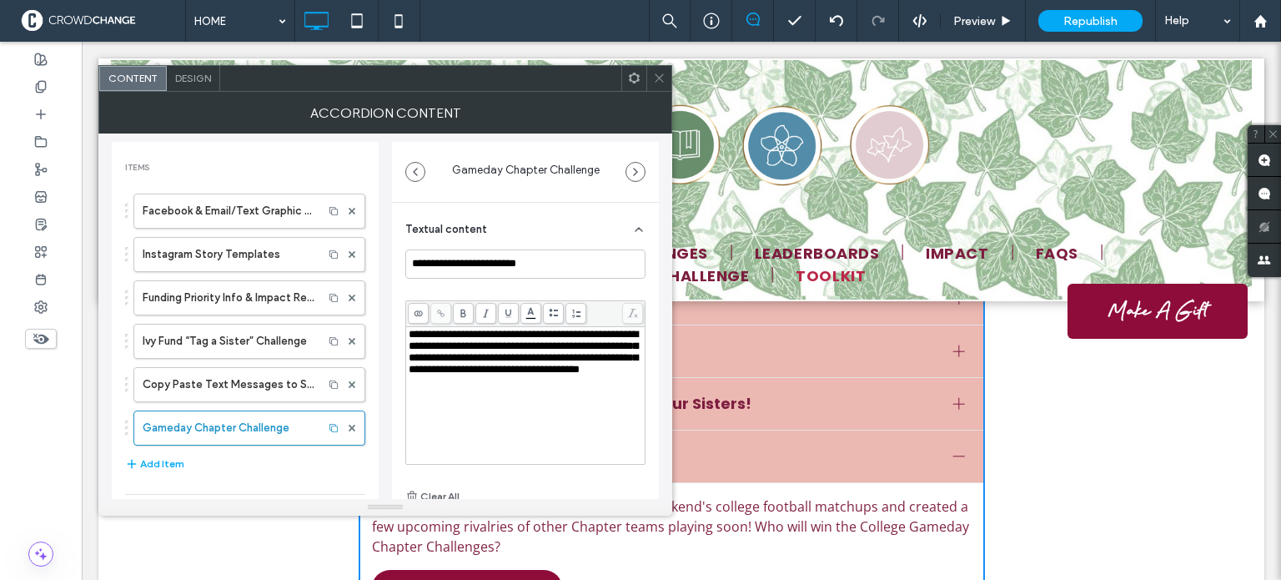
scroll to position [0, 0]
click at [636, 81] on use at bounding box center [634, 78] width 11 height 11
click at [657, 80] on use at bounding box center [659, 78] width 8 height 8
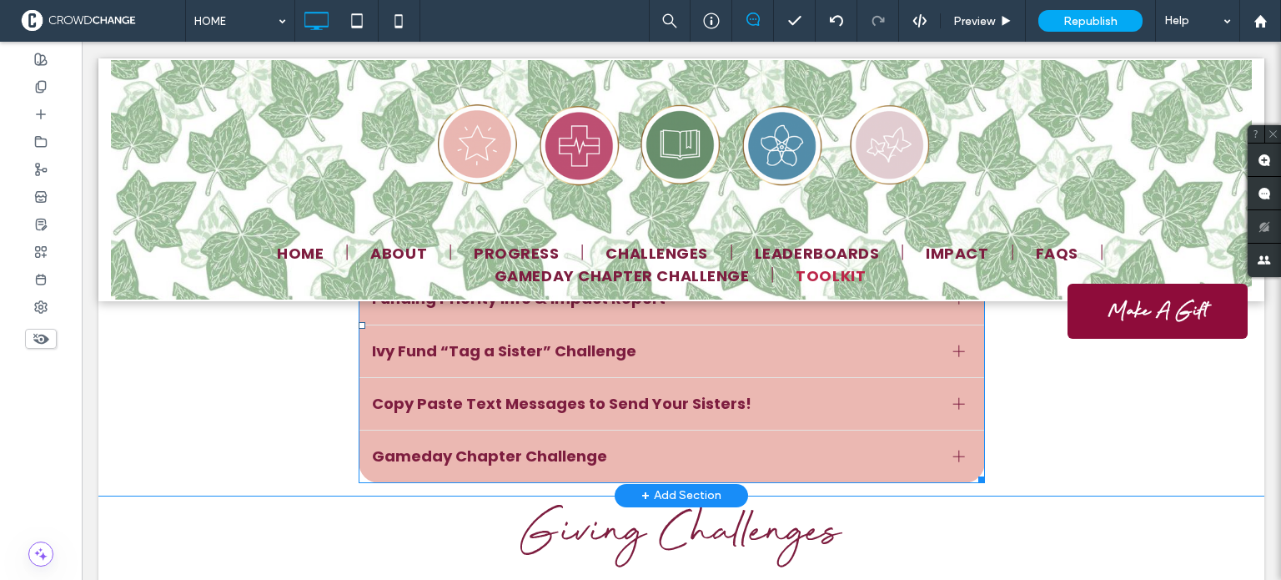
click at [954, 450] on div at bounding box center [959, 456] width 12 height 12
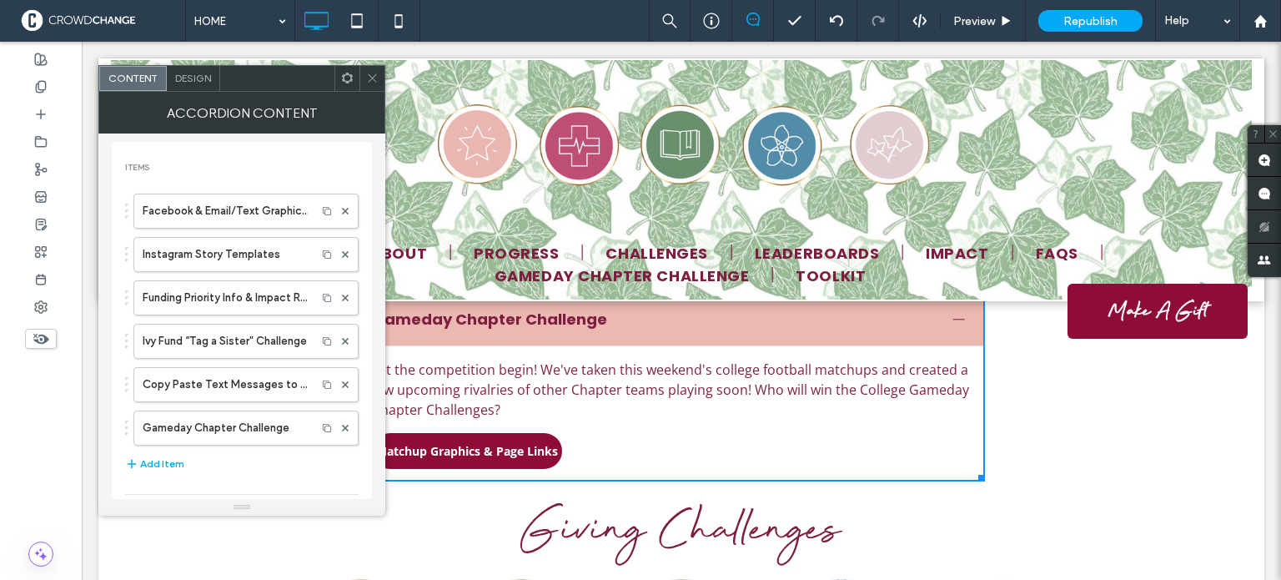
scroll to position [1835, 0]
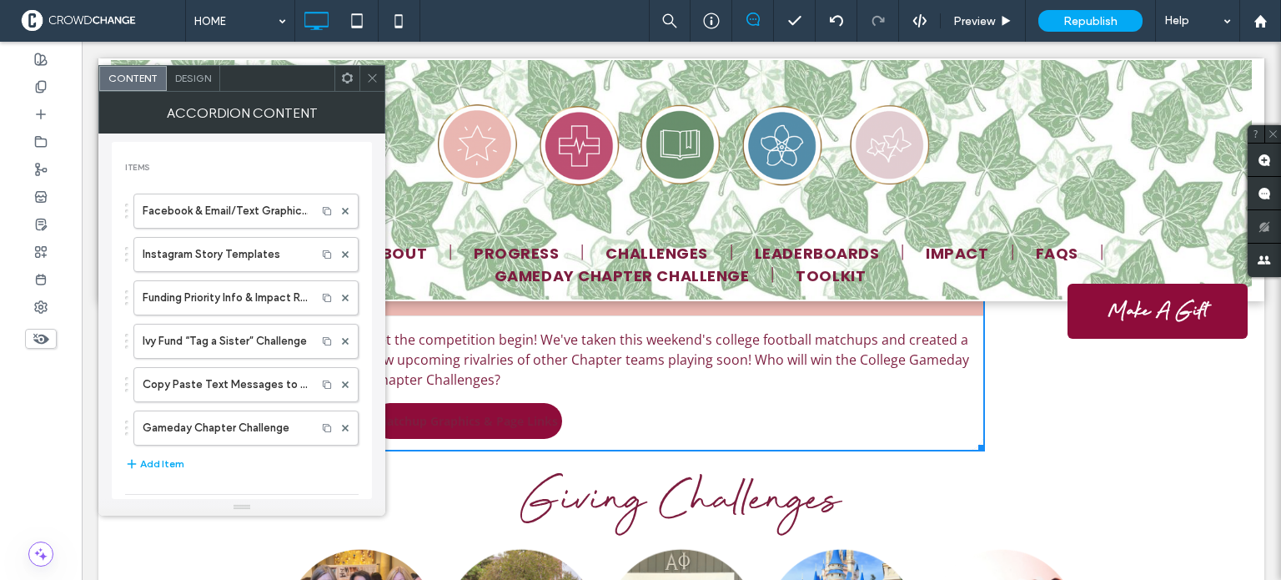
click at [508, 405] on span "Matchup Graphics & Page Links" at bounding box center [467, 421] width 182 height 33
click at [374, 79] on icon at bounding box center [372, 78] width 13 height 13
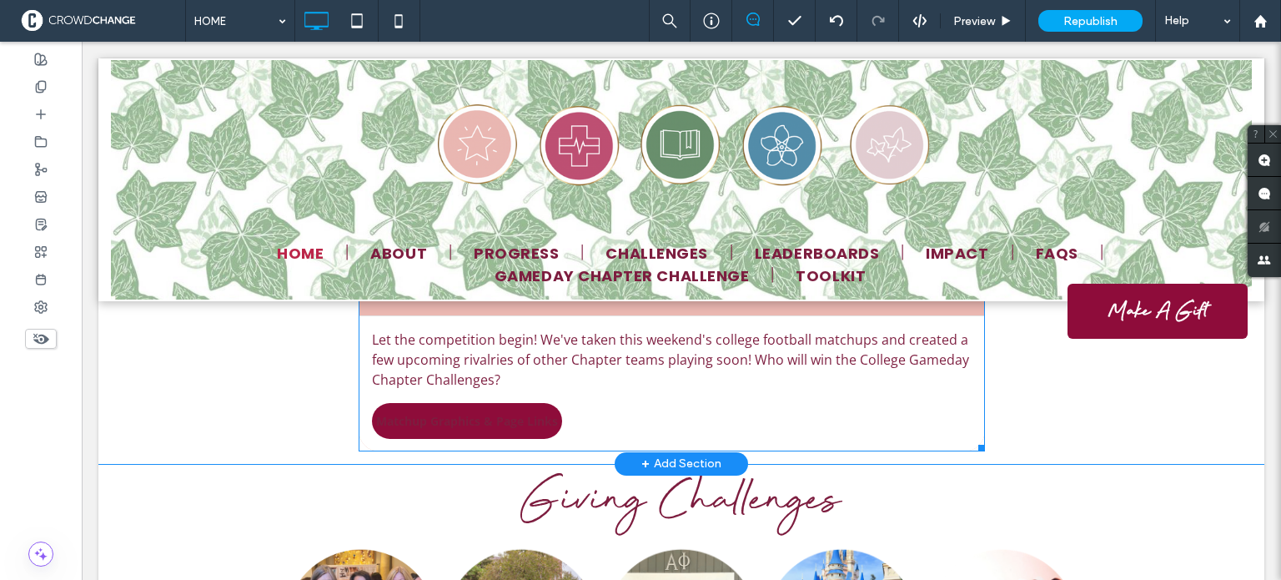
click at [430, 405] on span "Matchup Graphics & Page Links" at bounding box center [467, 421] width 182 height 33
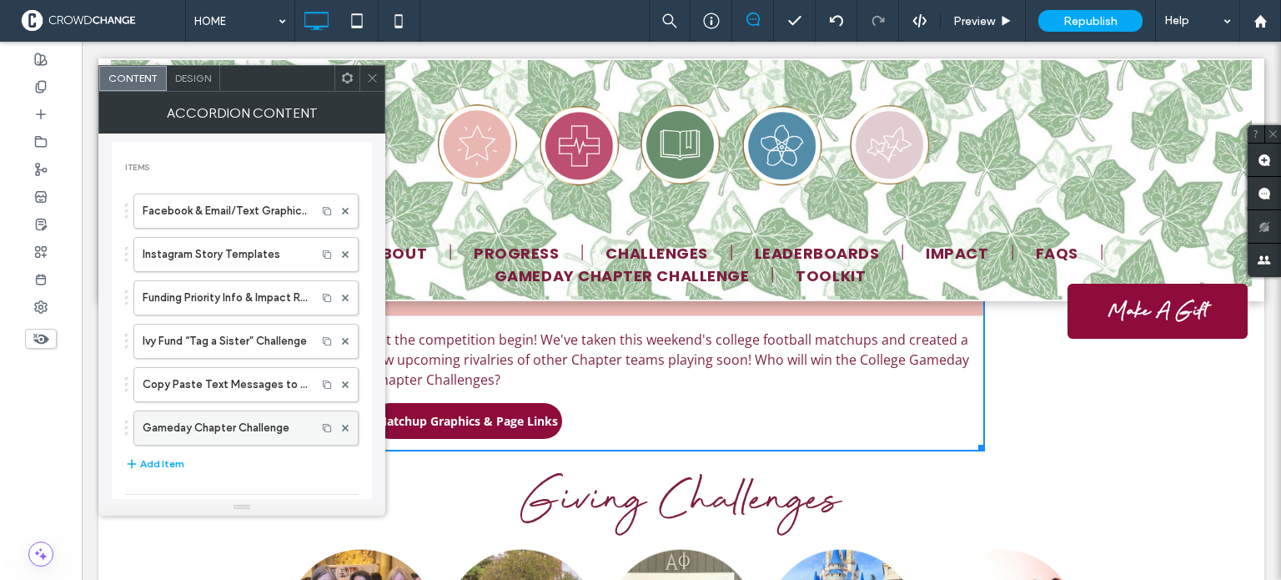
click at [231, 428] on label "Gameday Chapter Challenge" at bounding box center [225, 427] width 165 height 33
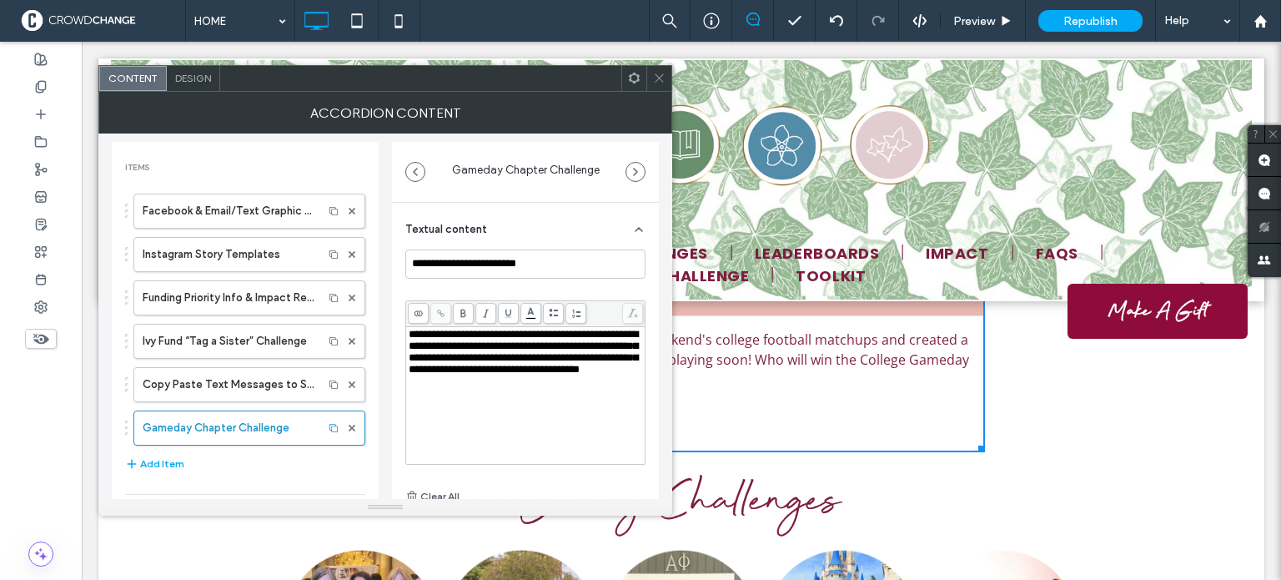
scroll to position [13, 0]
click at [659, 79] on icon at bounding box center [659, 78] width 13 height 13
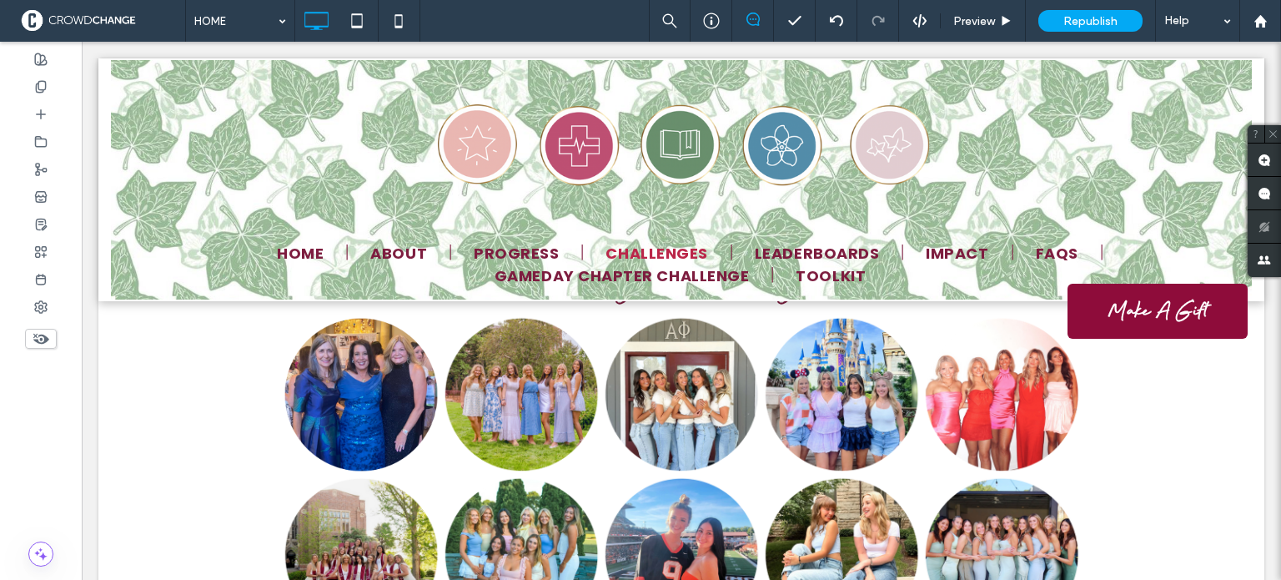
scroll to position [1884, 0]
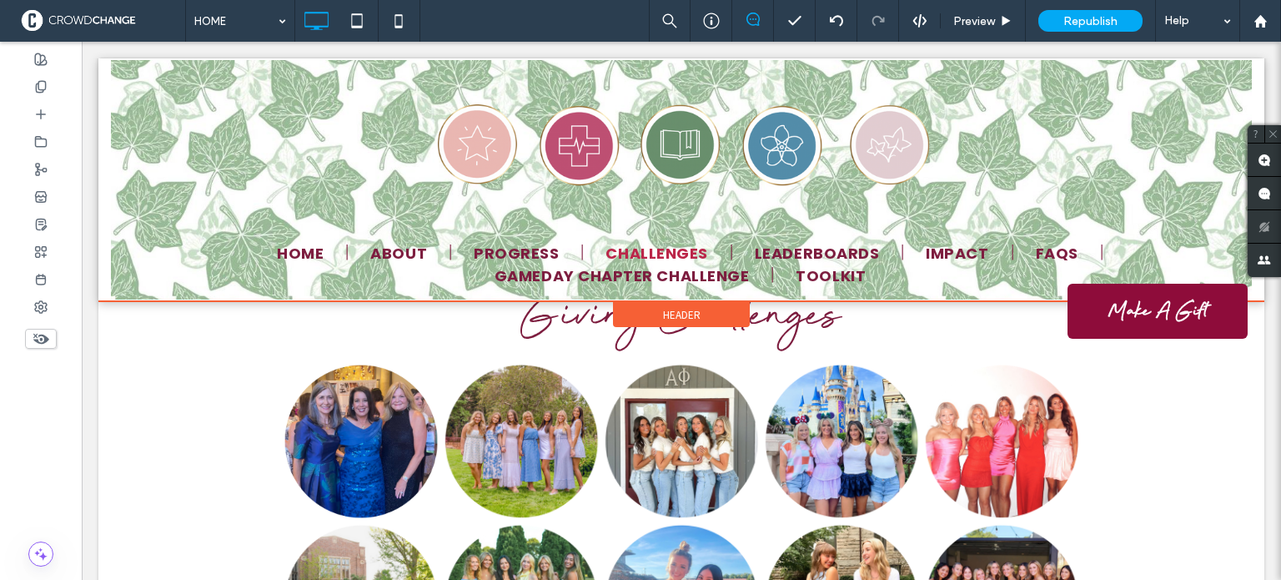
click at [592, 274] on div at bounding box center [681, 179] width 1166 height 243
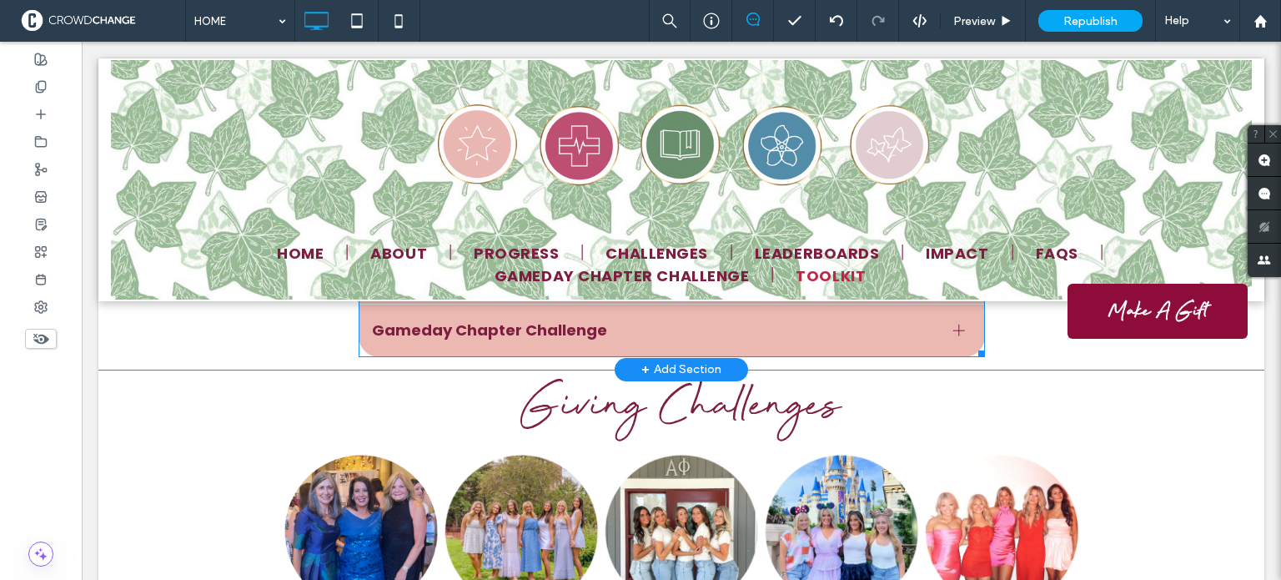
scroll to position [1585, 0]
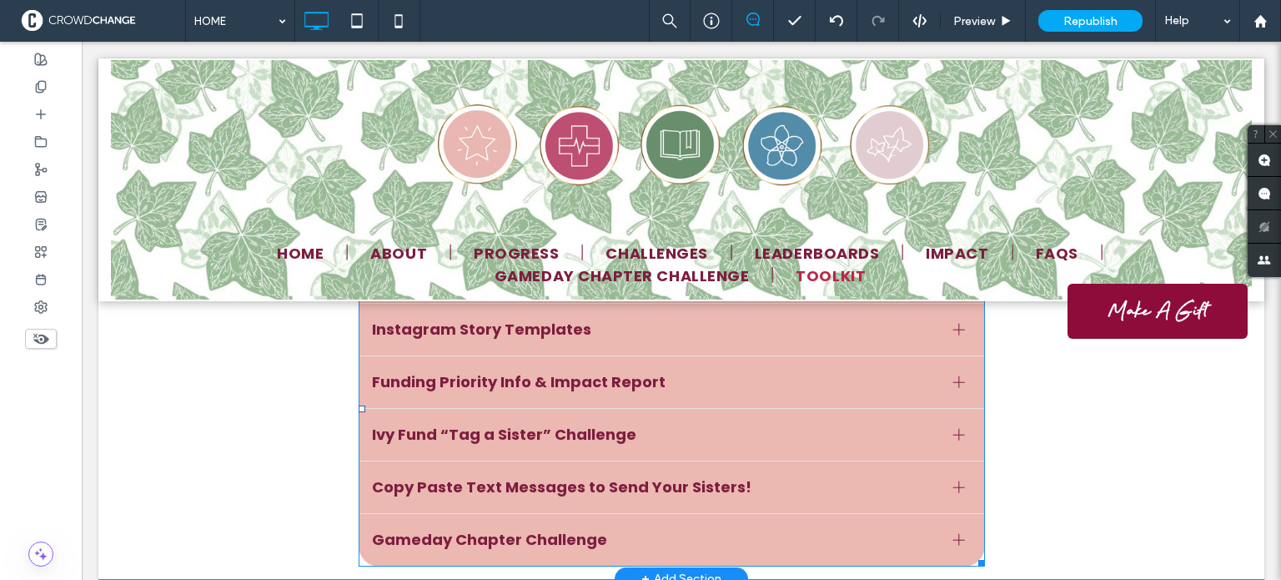
click at [954, 539] on div at bounding box center [959, 539] width 12 height 1
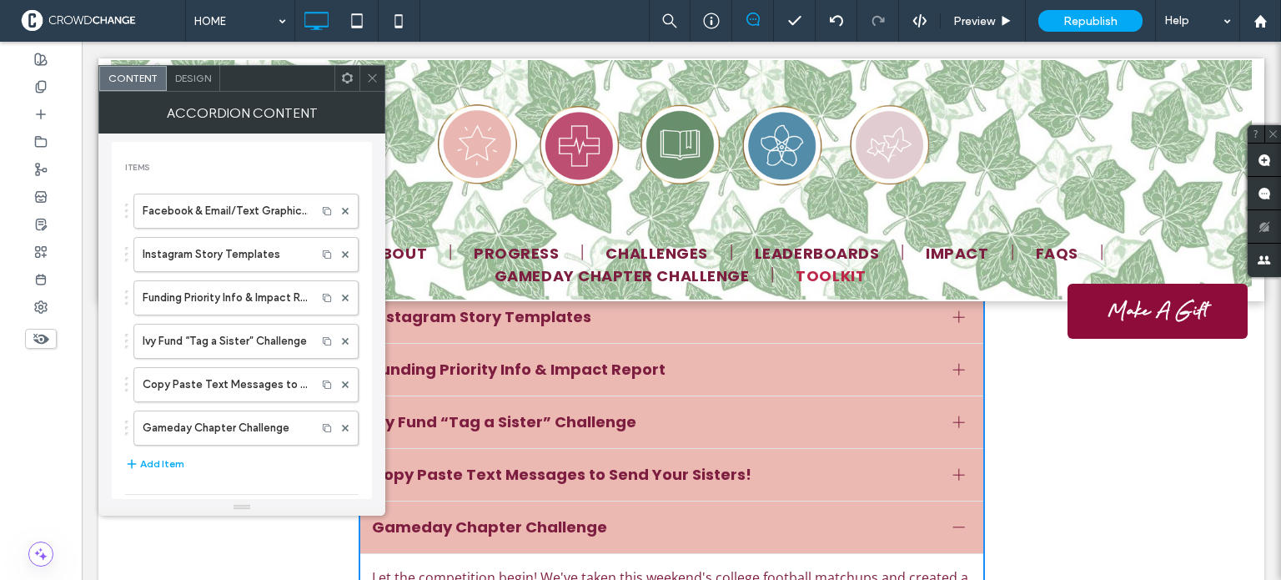
scroll to position [1835, 0]
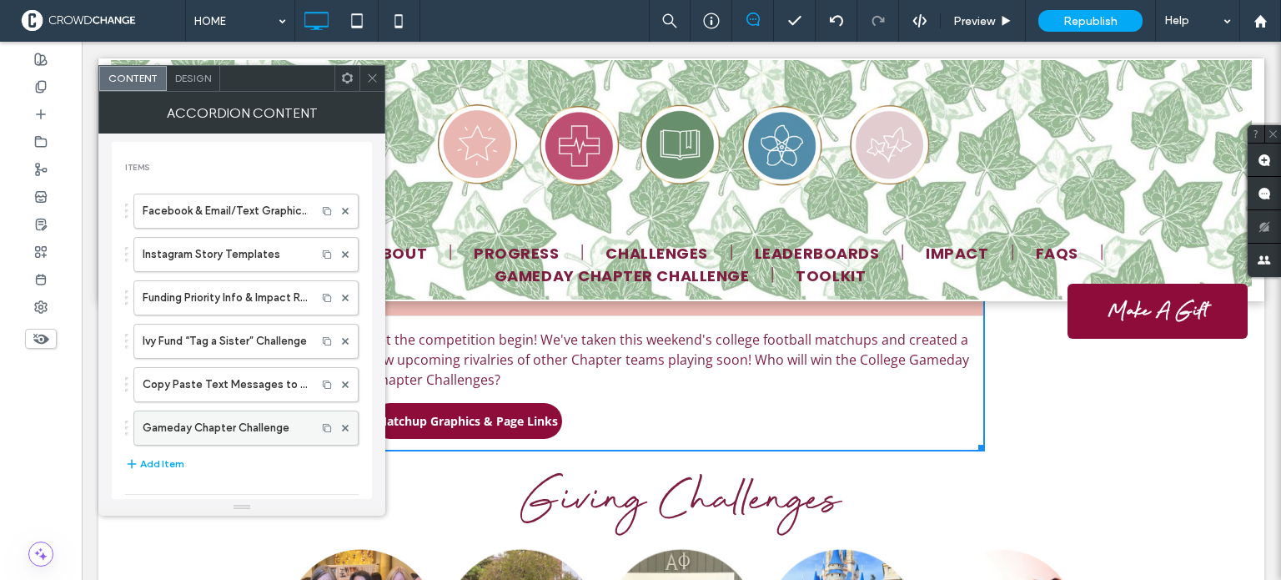
click at [157, 430] on label "Gameday Chapter Challenge" at bounding box center [225, 427] width 165 height 33
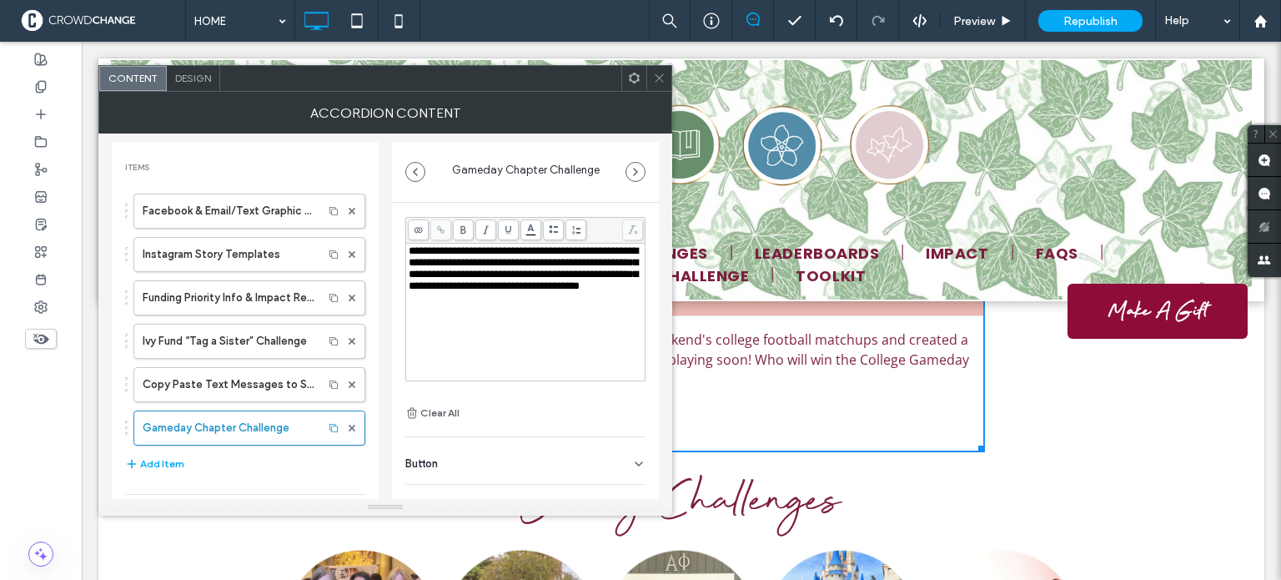
scroll to position [13, 0]
click at [595, 457] on div "Button" at bounding box center [525, 460] width 240 height 47
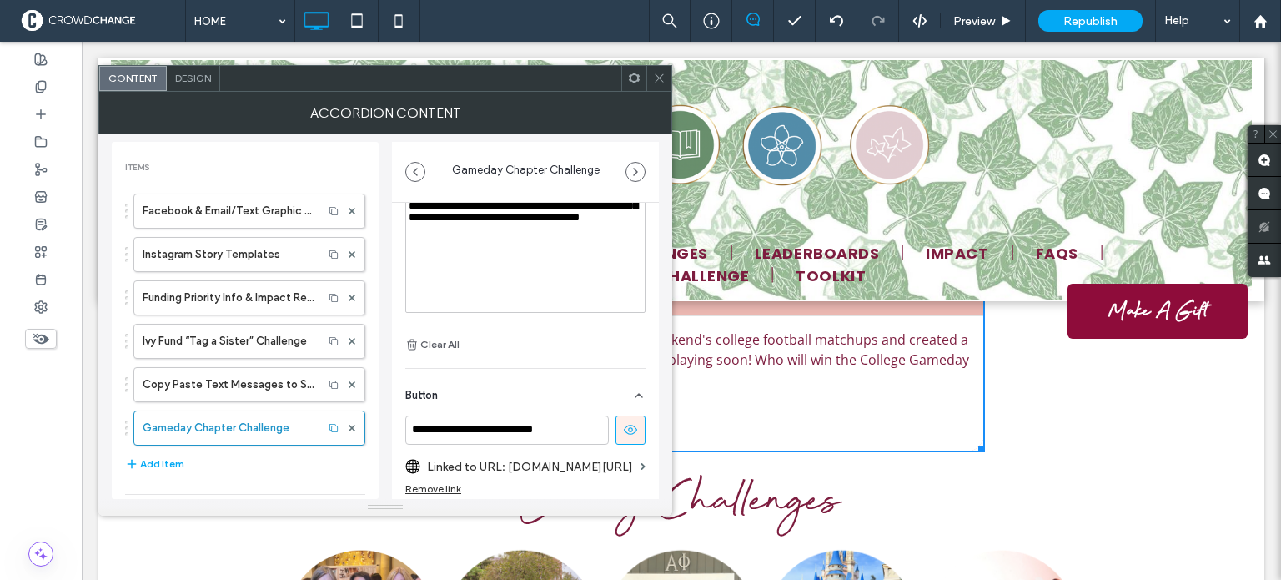
scroll to position [228, 0]
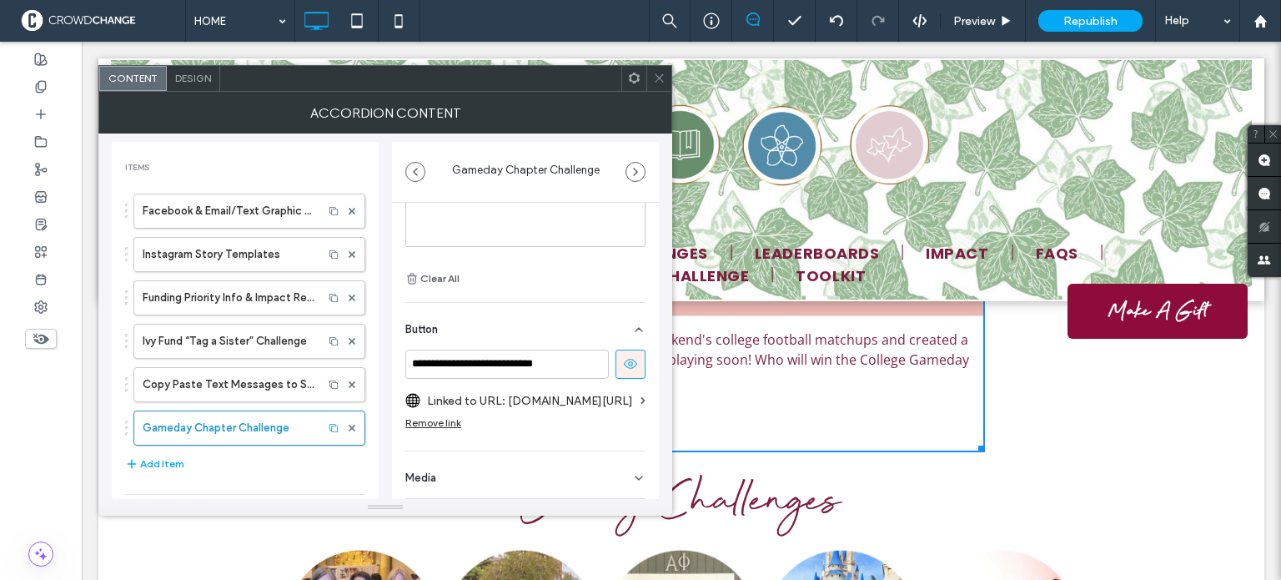
click at [550, 394] on label "Linked to URL: [DOMAIN_NAME][URL]" at bounding box center [530, 400] width 207 height 31
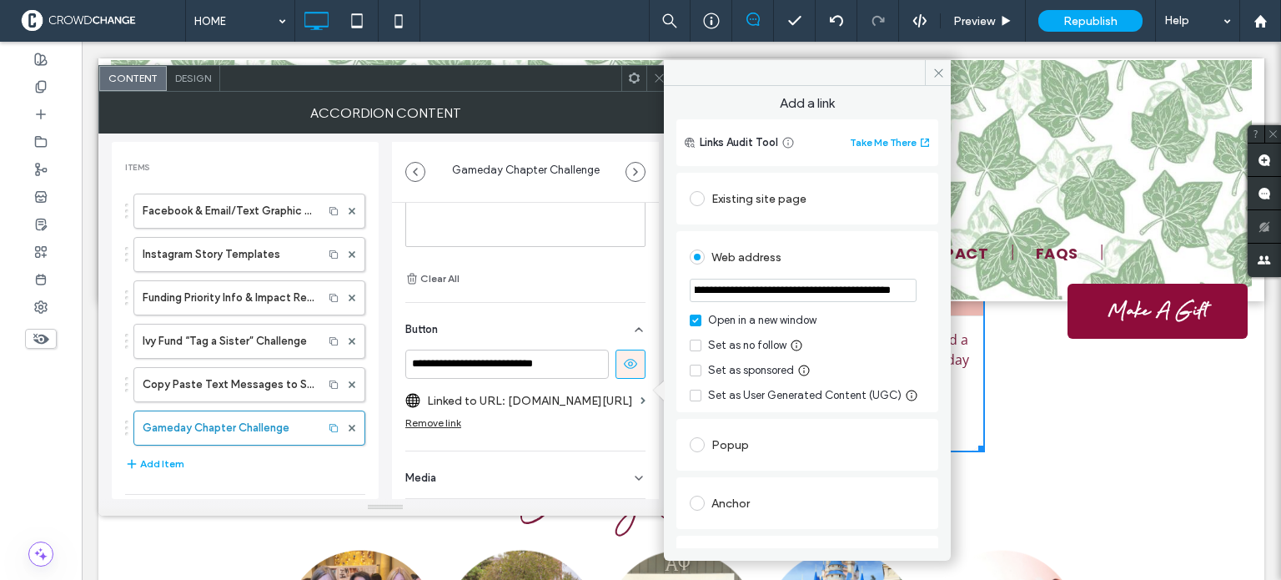
scroll to position [0, 227]
drag, startPoint x: 816, startPoint y: 327, endPoint x: 957, endPoint y: 286, distance: 147.6
click at [792, 291] on input "**********" at bounding box center [803, 290] width 227 height 23
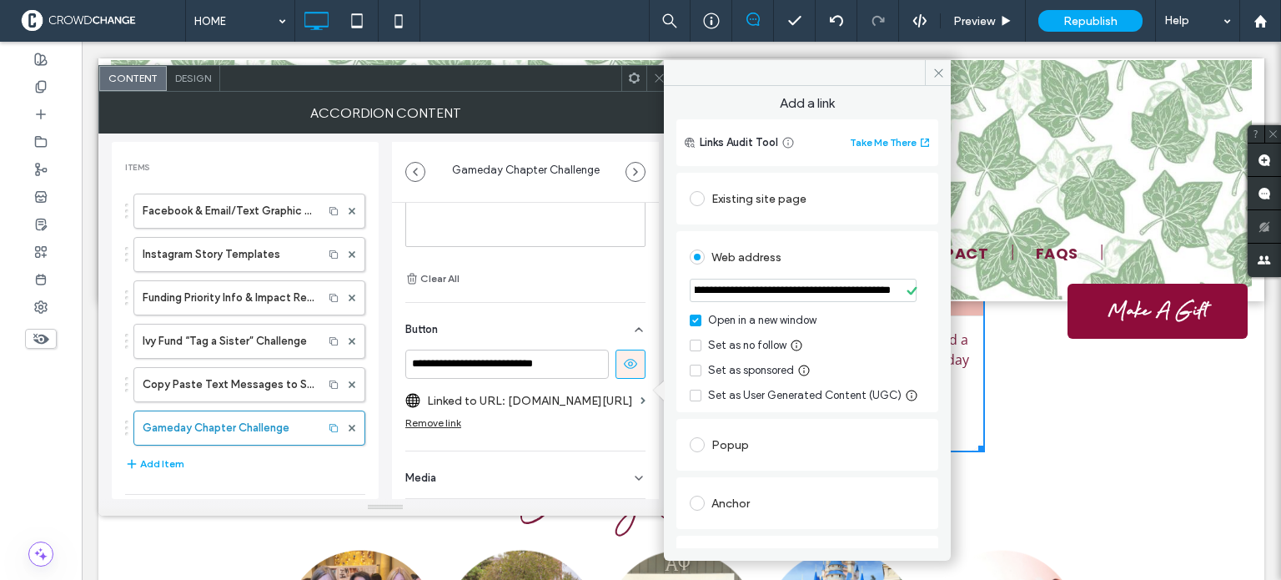
drag, startPoint x: 694, startPoint y: 289, endPoint x: 911, endPoint y: 282, distance: 217.0
click at [911, 282] on input "**********" at bounding box center [803, 290] width 227 height 23
paste input "*********"
drag, startPoint x: 791, startPoint y: 294, endPoint x: 671, endPoint y: 293, distance: 120.1
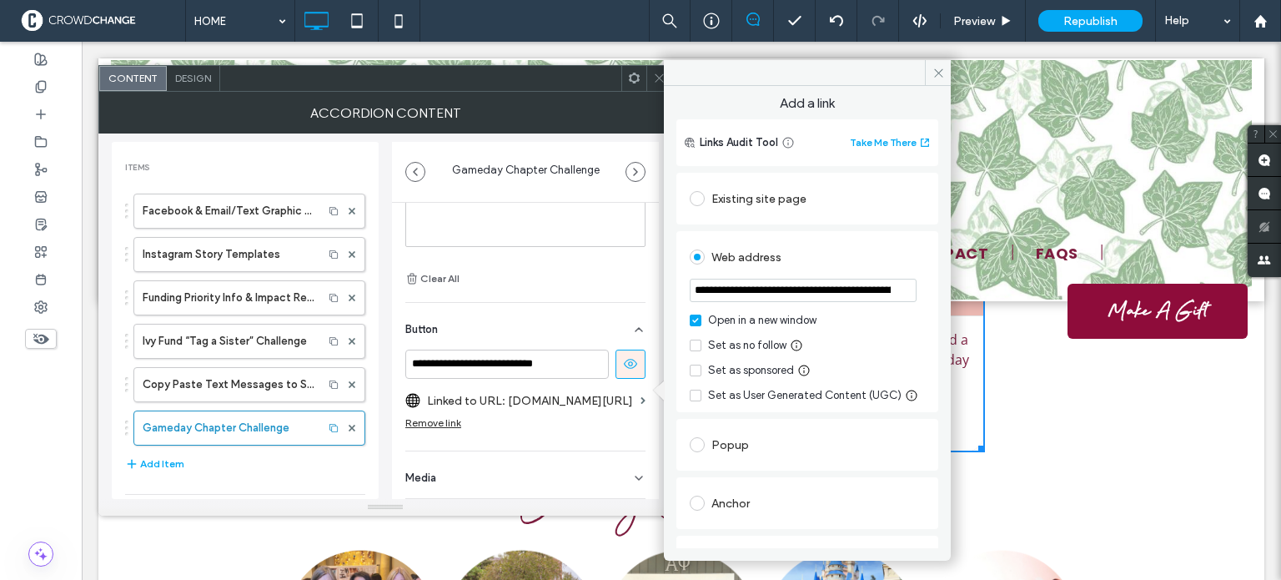
click at [671, 293] on div "**********" at bounding box center [807, 317] width 287 height 462
click at [813, 289] on input "**********" at bounding box center [803, 290] width 227 height 23
drag, startPoint x: 896, startPoint y: 330, endPoint x: 954, endPoint y: 285, distance: 73.7
click at [808, 293] on input "**********" at bounding box center [803, 290] width 227 height 23
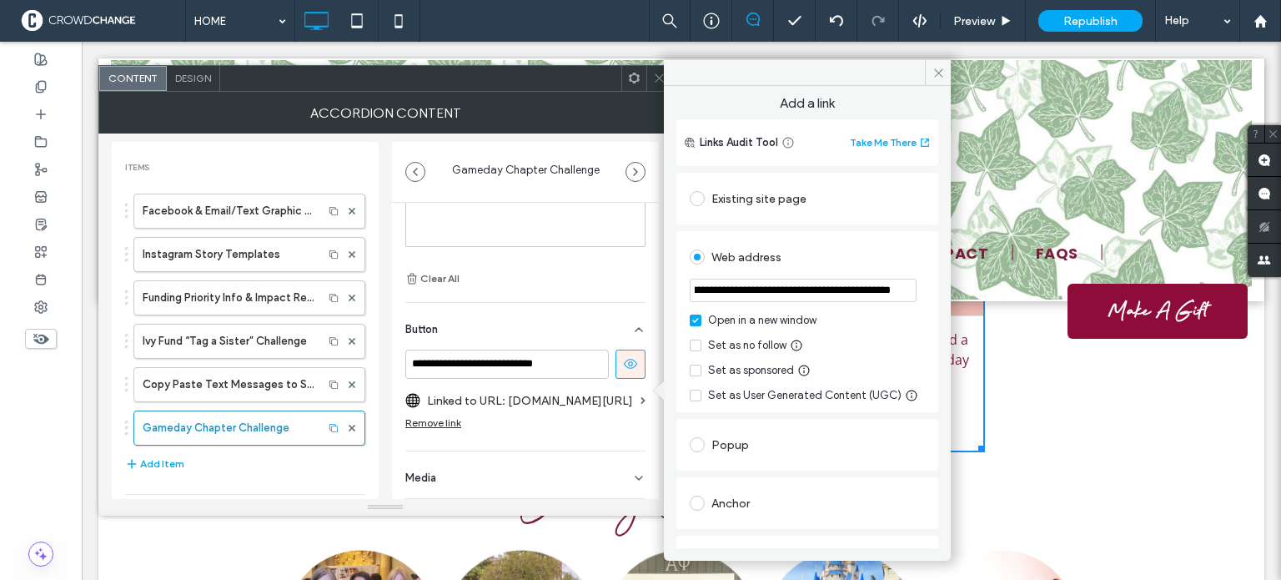
type input "**********"
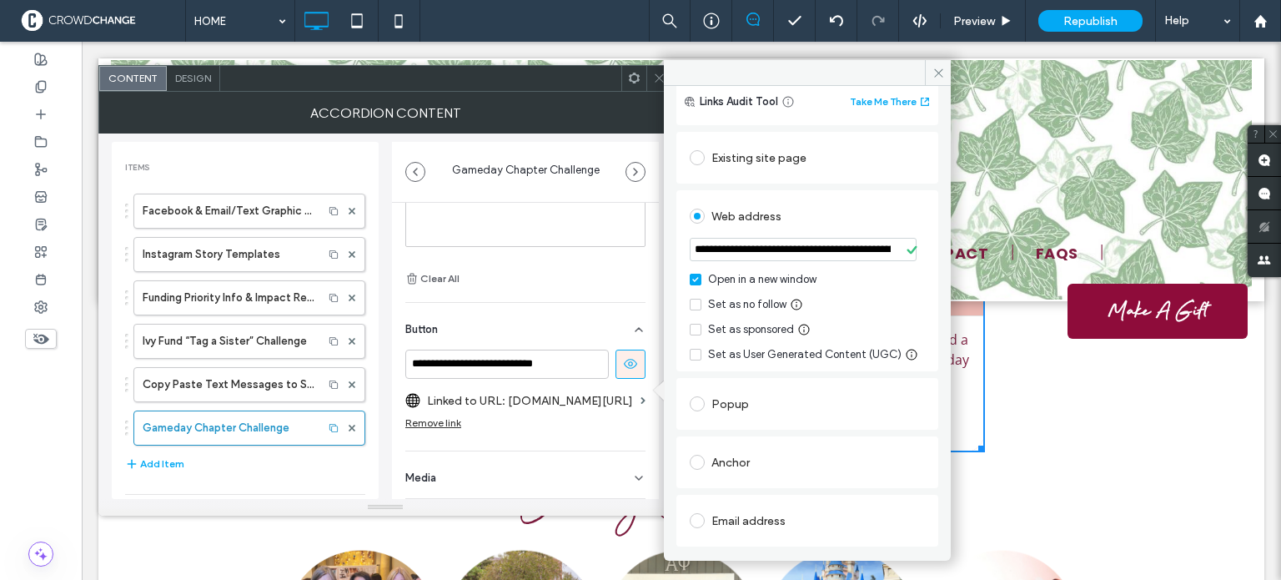
scroll to position [0, 0]
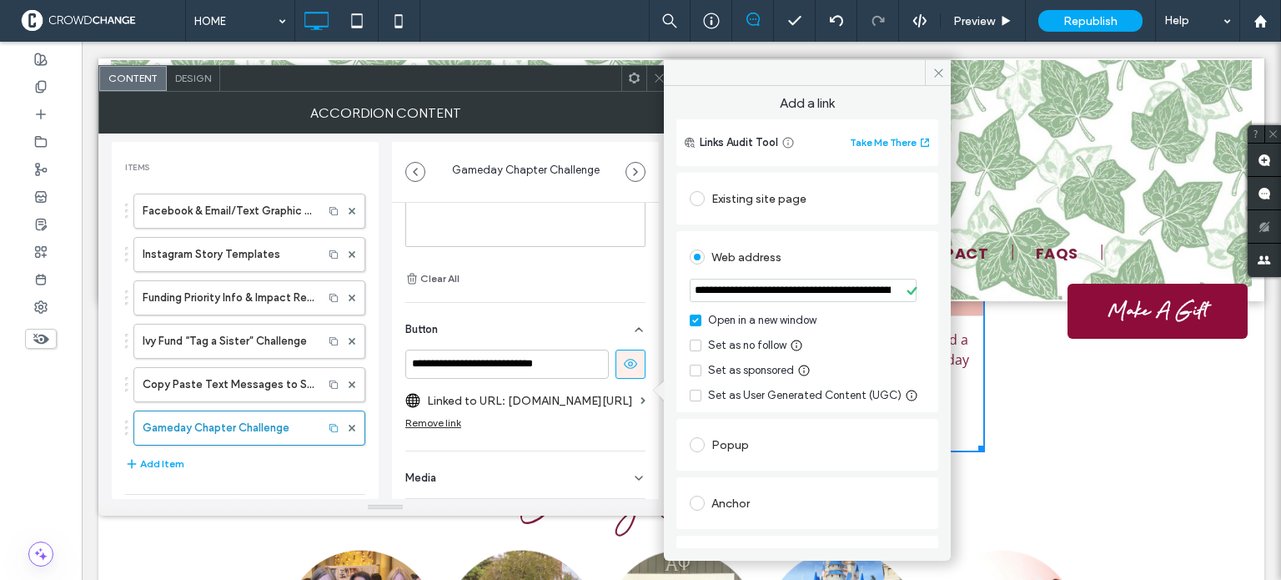
click at [906, 292] on icon at bounding box center [912, 290] width 13 height 13
click at [934, 71] on icon at bounding box center [938, 73] width 13 height 13
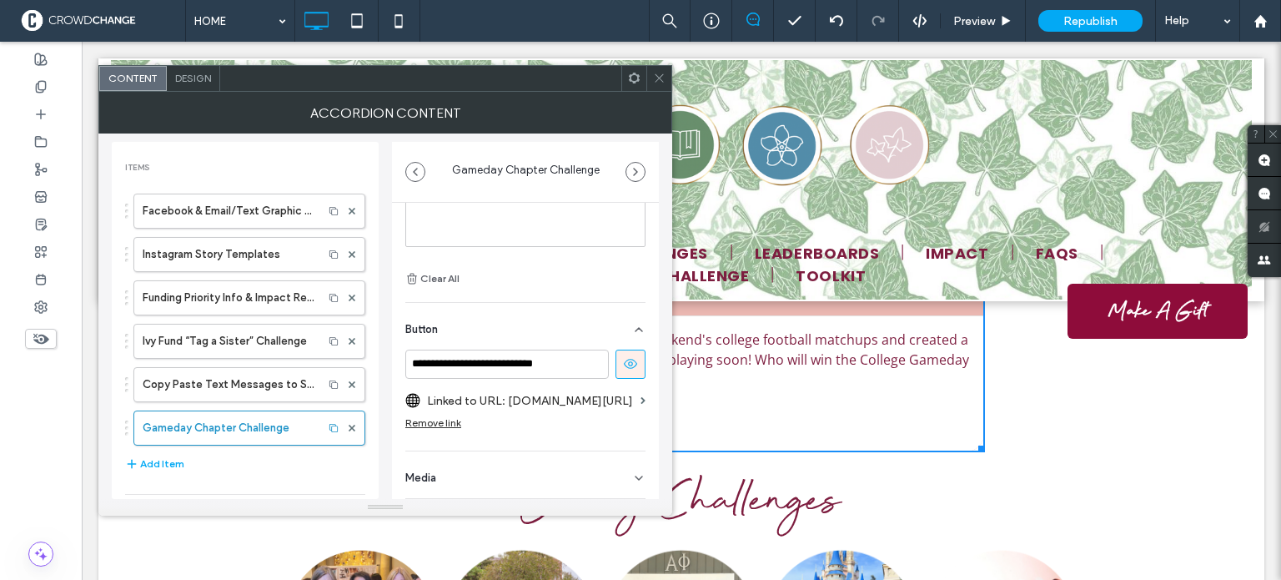
click at [656, 78] on icon at bounding box center [659, 78] width 13 height 13
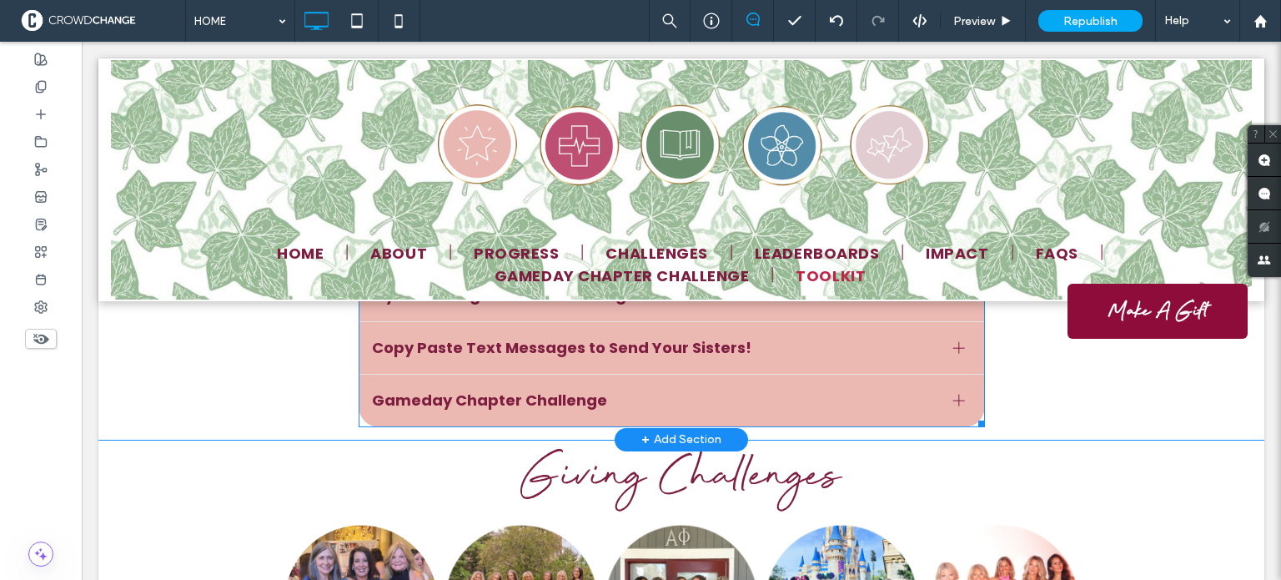
scroll to position [1668, 0]
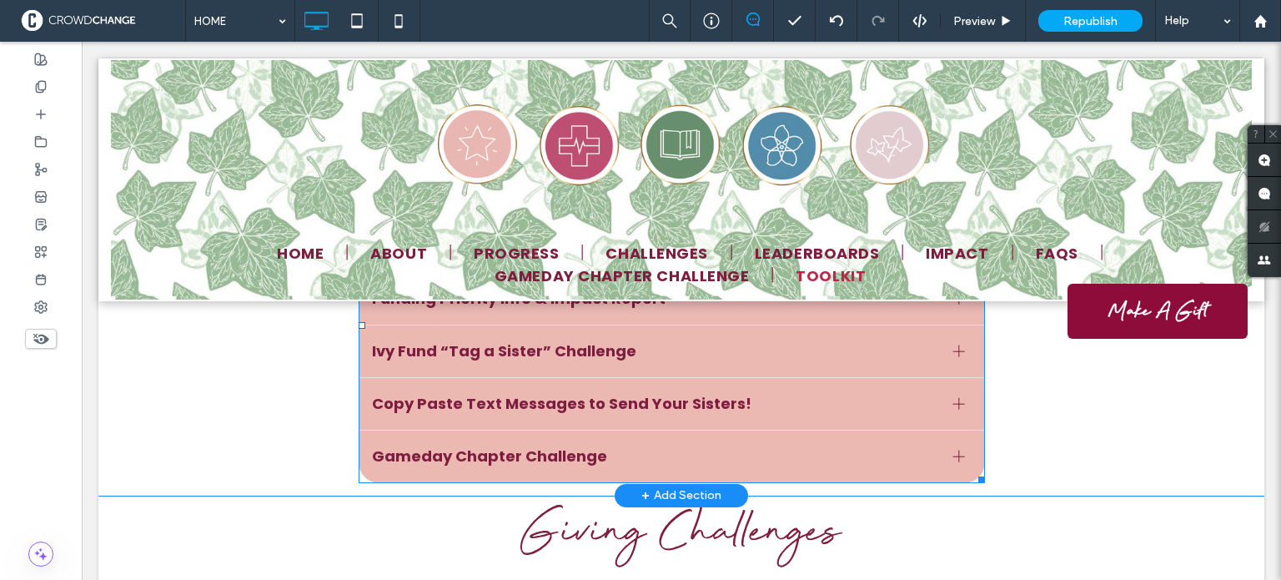
click at [955, 450] on div at bounding box center [959, 456] width 12 height 12
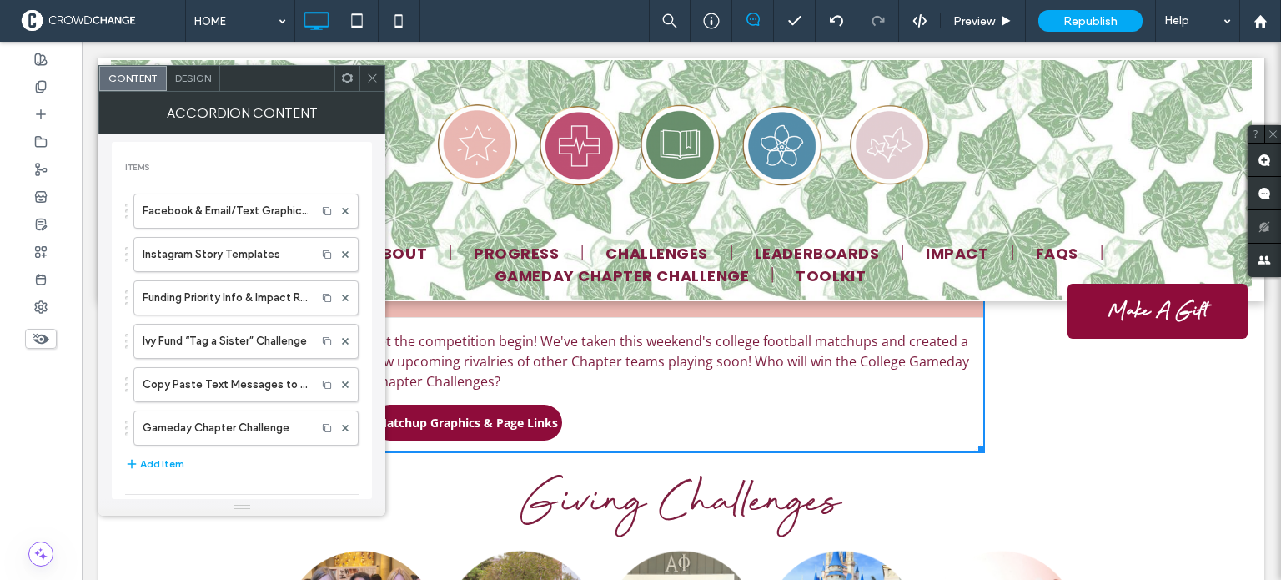
scroll to position [1835, 0]
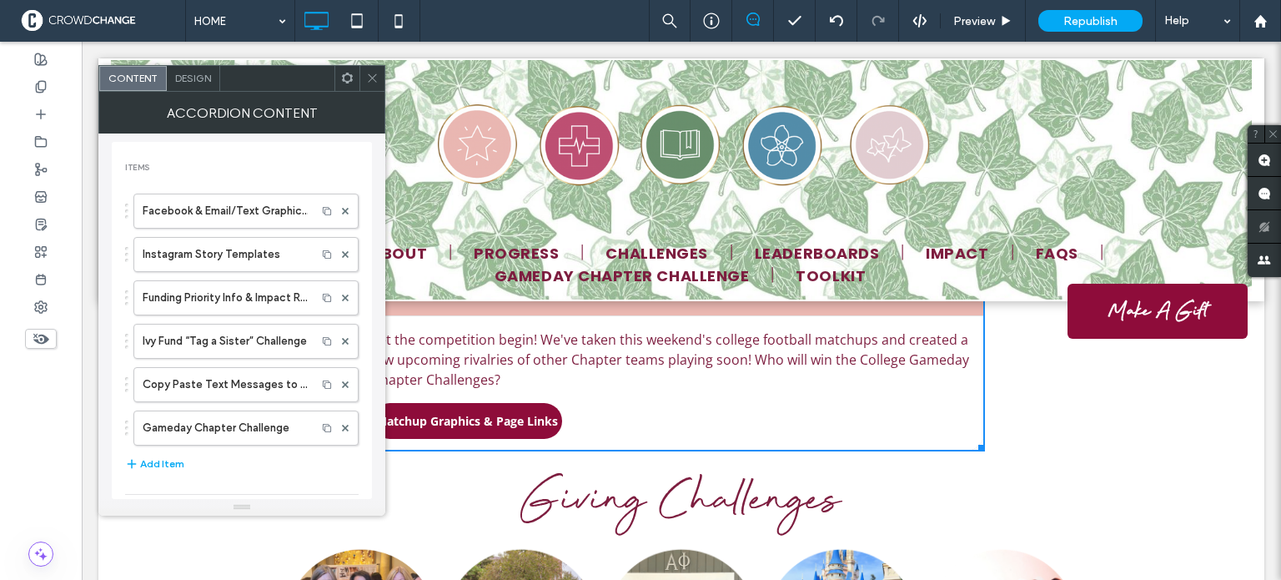
click at [374, 76] on icon at bounding box center [372, 78] width 13 height 13
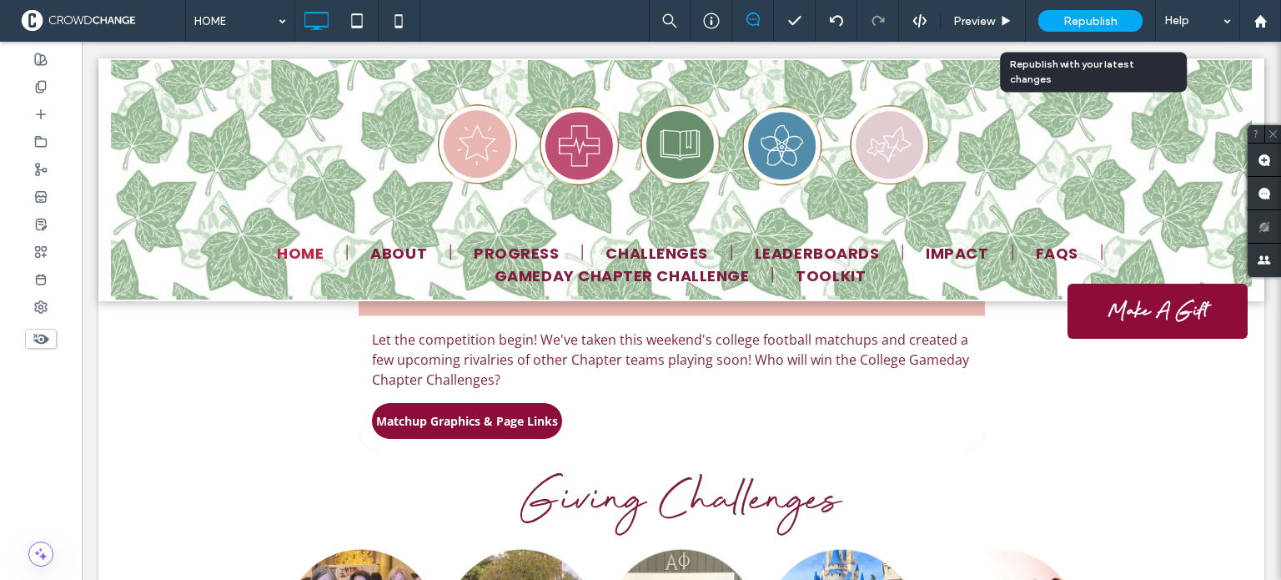
click at [1092, 18] on span "Republish" at bounding box center [1090, 21] width 54 height 14
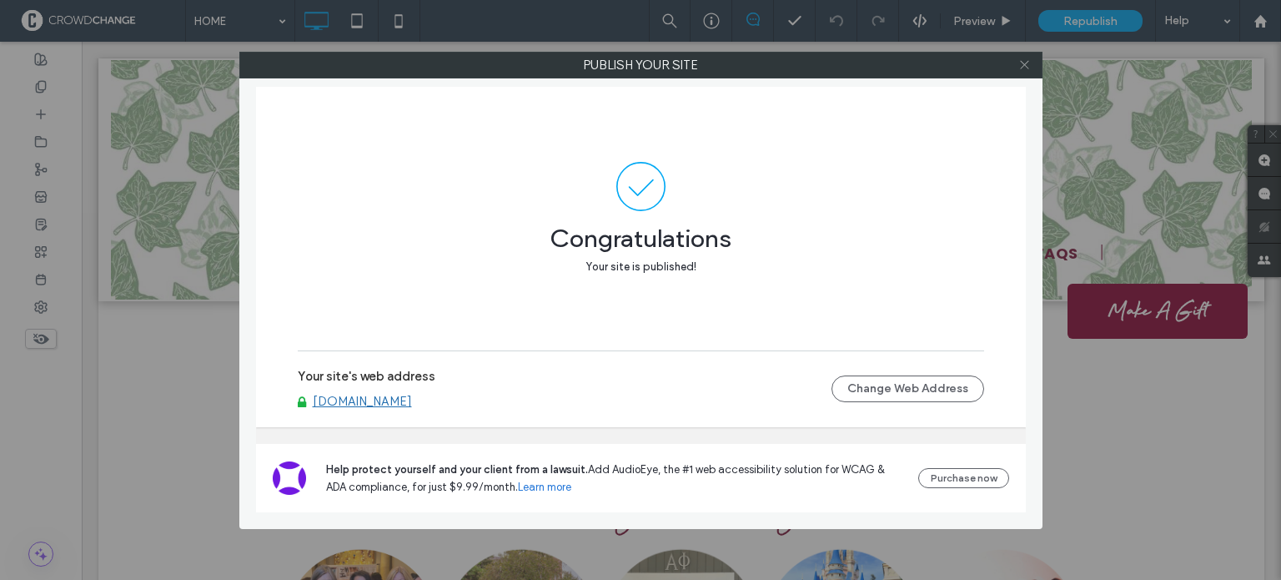
click at [1023, 66] on icon at bounding box center [1024, 64] width 13 height 13
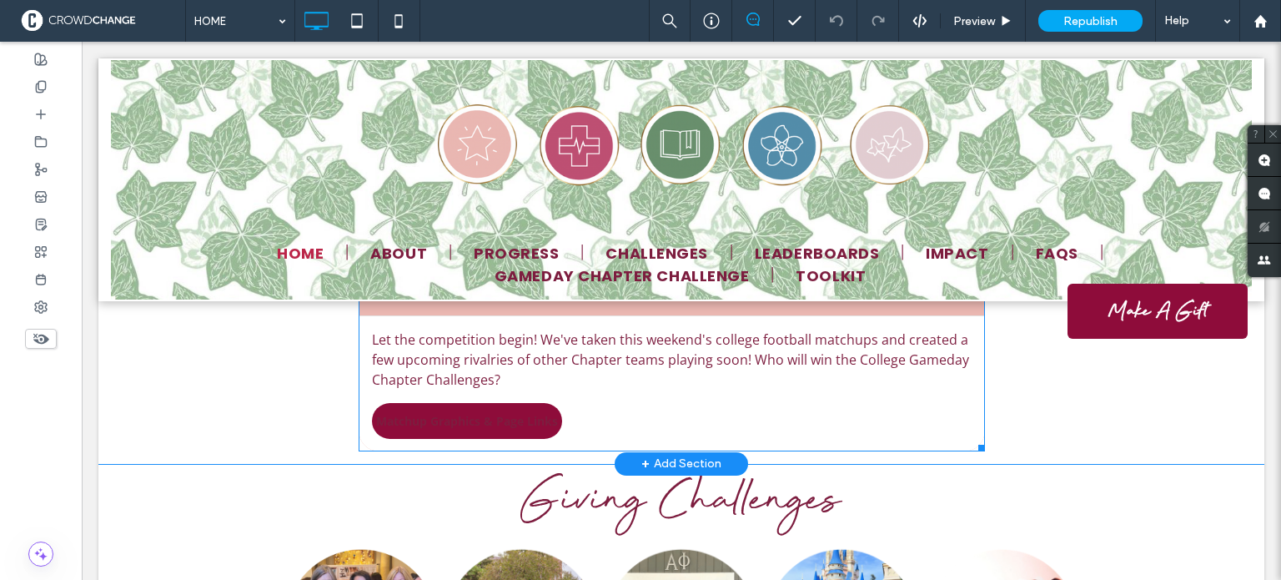
click at [422, 405] on span "Matchup Graphics & Page Links" at bounding box center [467, 421] width 182 height 33
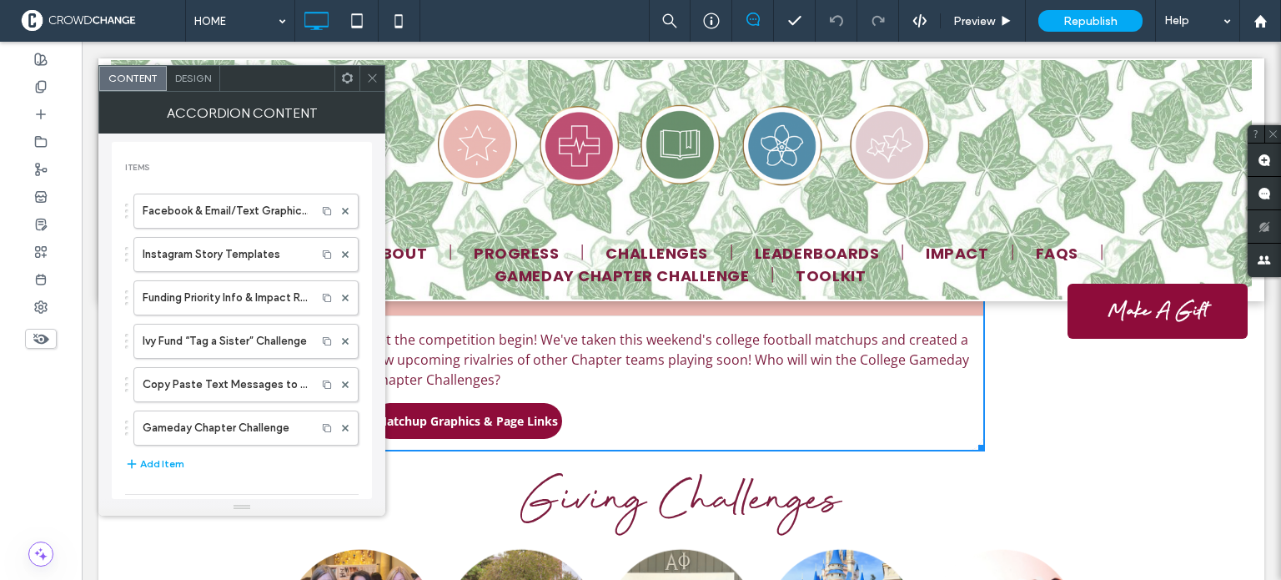
click at [374, 80] on use at bounding box center [372, 78] width 8 height 8
